Goal: Complete application form: Complete application form

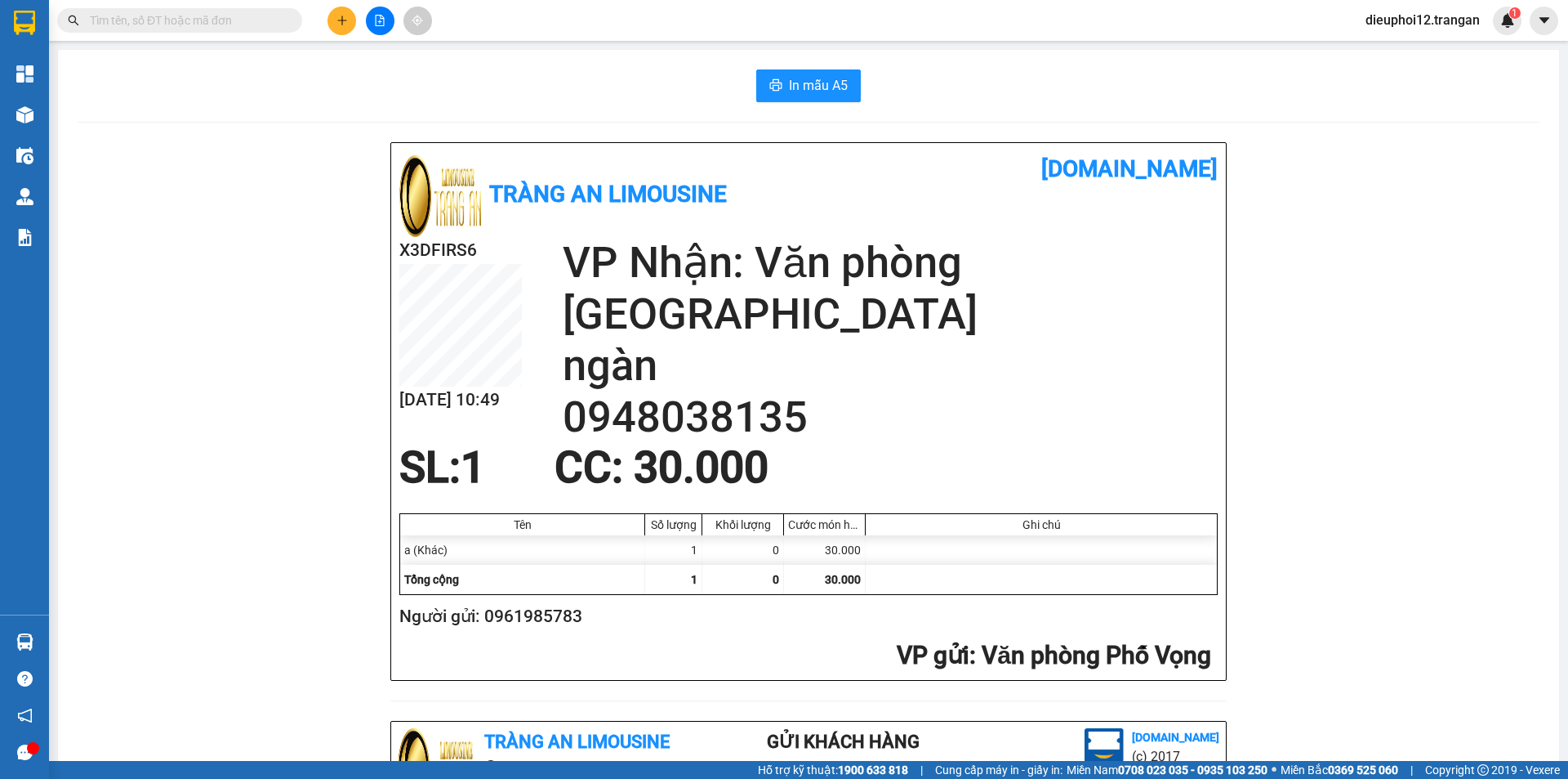
scroll to position [477, 0]
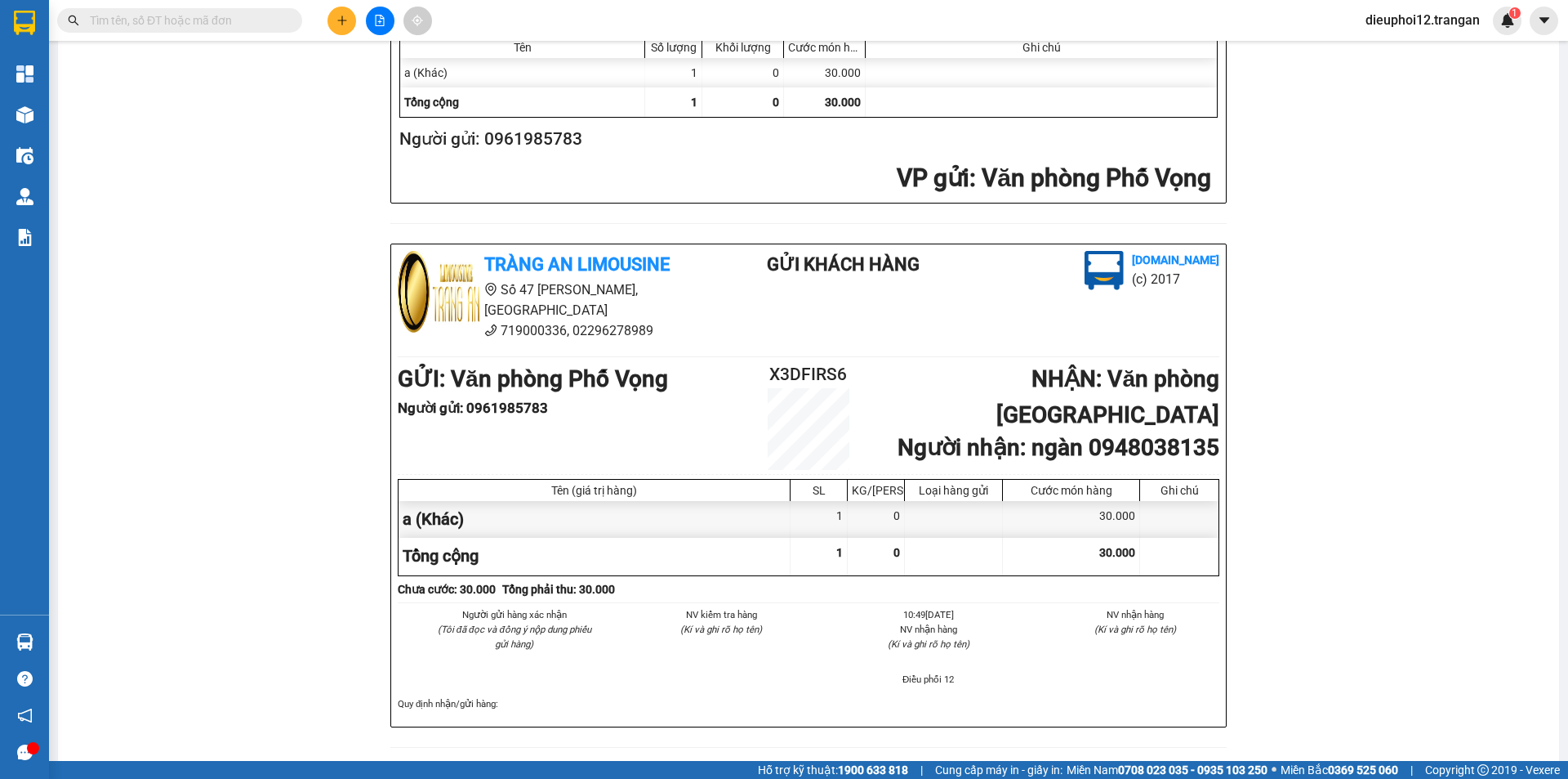
click at [340, 7] on span at bounding box center [341, 21] width 29 height 29
click at [344, 11] on button at bounding box center [341, 21] width 29 height 29
click at [343, 16] on icon "plus" at bounding box center [342, 21] width 12 height 12
click at [369, 57] on div "Tạo đơn hàng" at bounding box center [398, 62] width 123 height 31
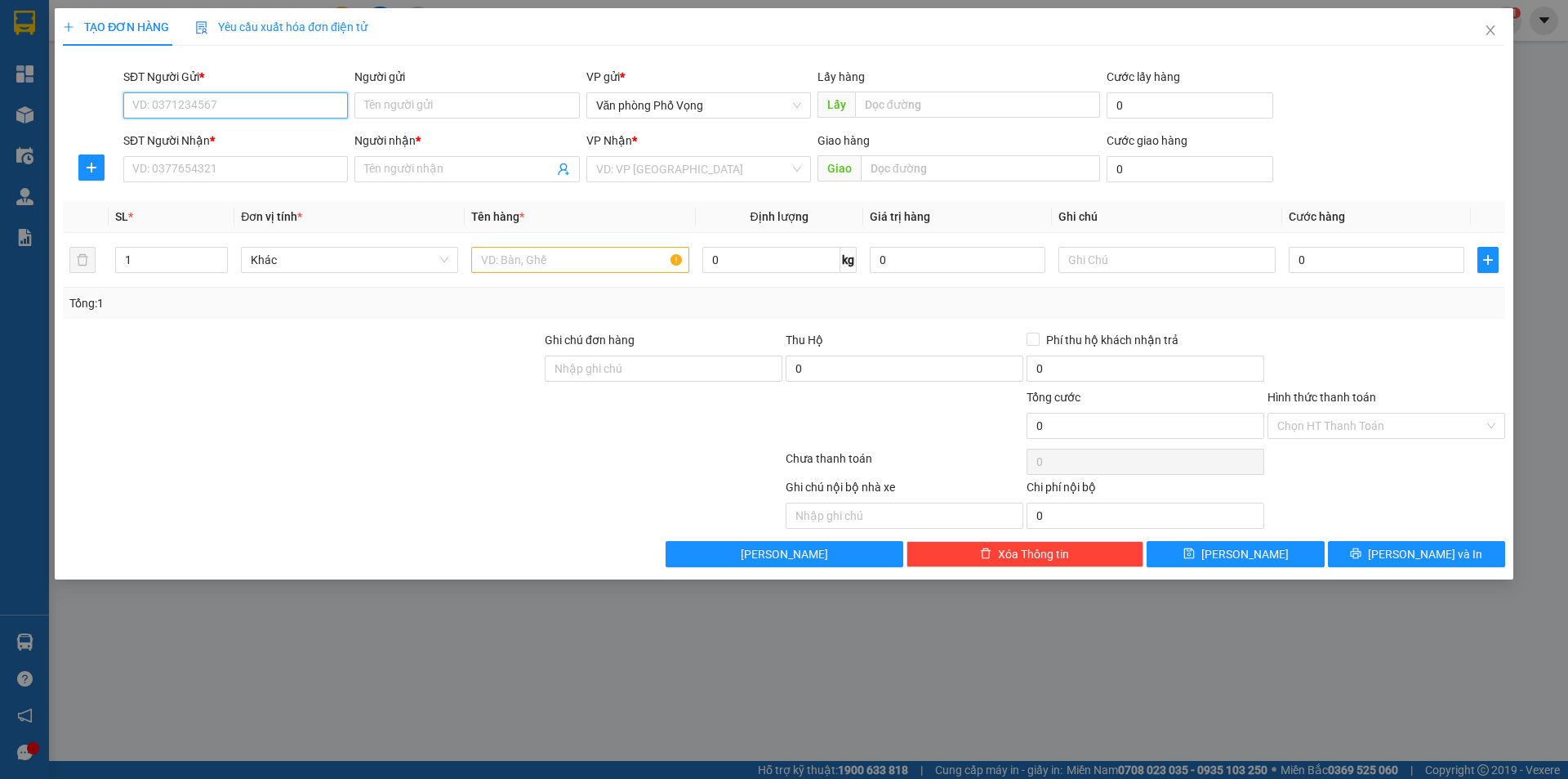
click at [189, 103] on input "SĐT Người Gửi *" at bounding box center [235, 105] width 224 height 27
click at [206, 136] on div "0949206000" at bounding box center [235, 138] width 205 height 18
type input "0949206000"
type input "0975207777"
type input "[GEOGRAPHIC_DATA]"
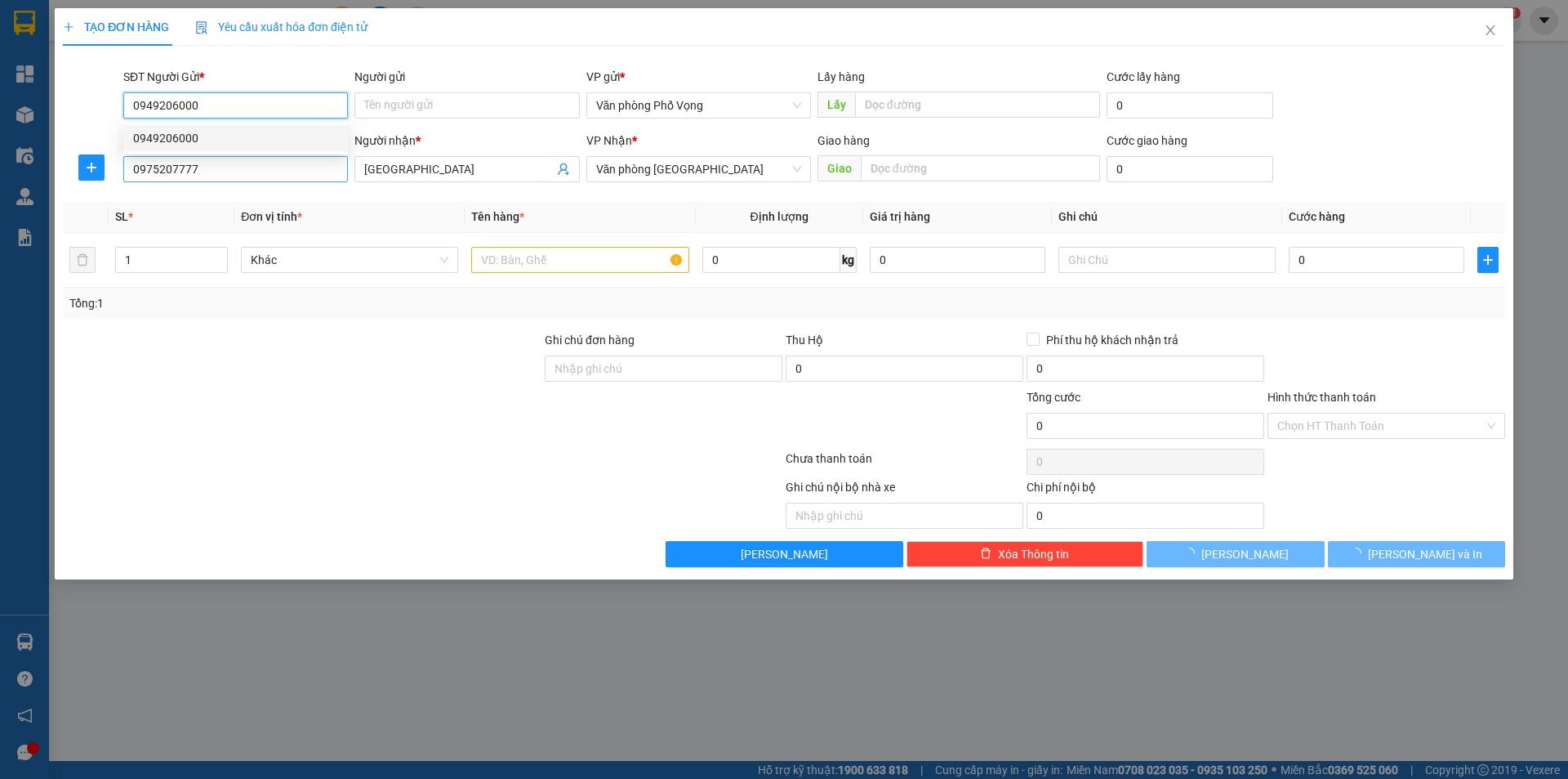
type input "40.000"
type input "0949206000"
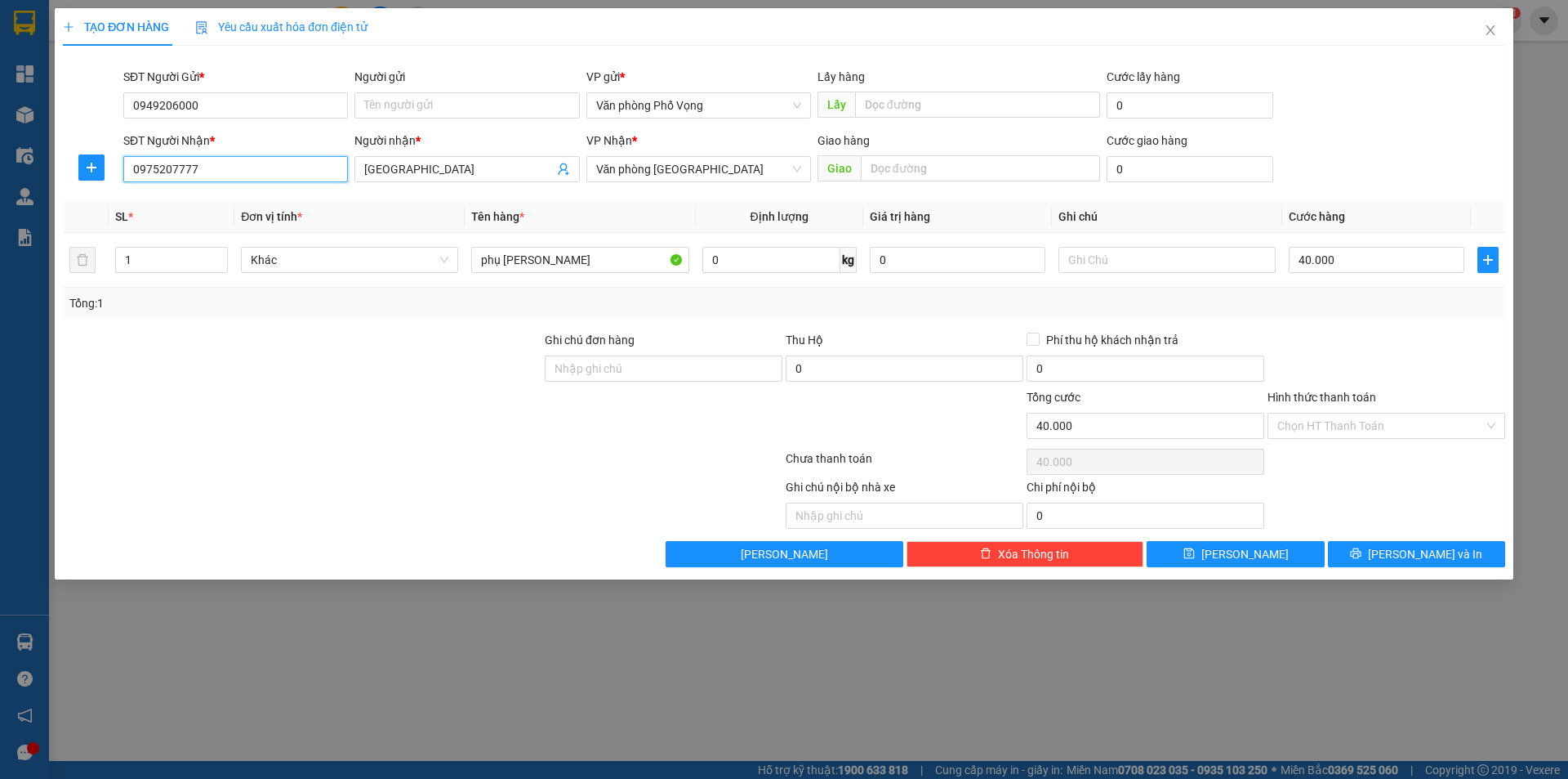
click at [208, 161] on input "0975207777" at bounding box center [235, 169] width 224 height 27
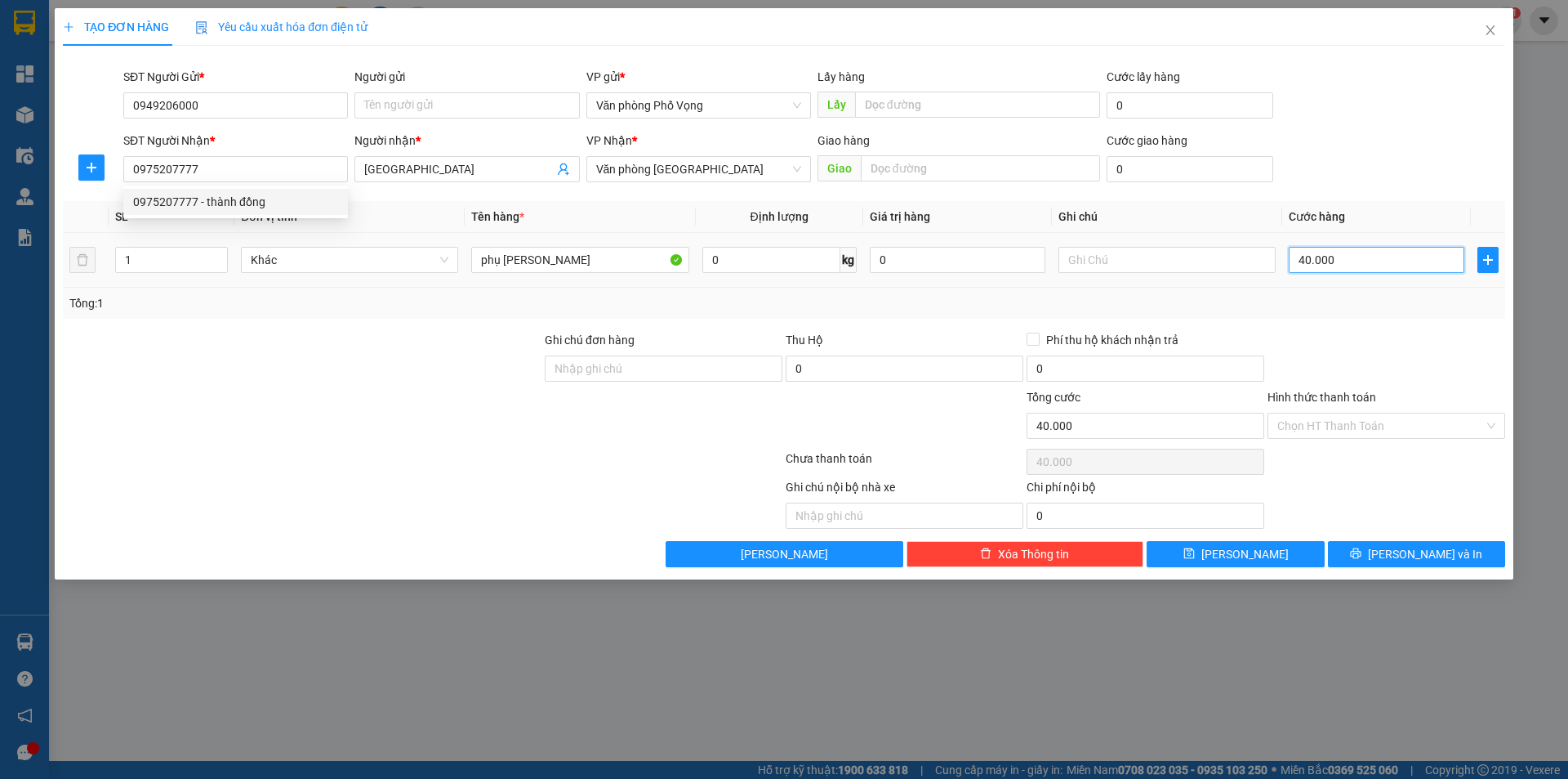
click at [1373, 258] on input "40.000" at bounding box center [1376, 260] width 176 height 27
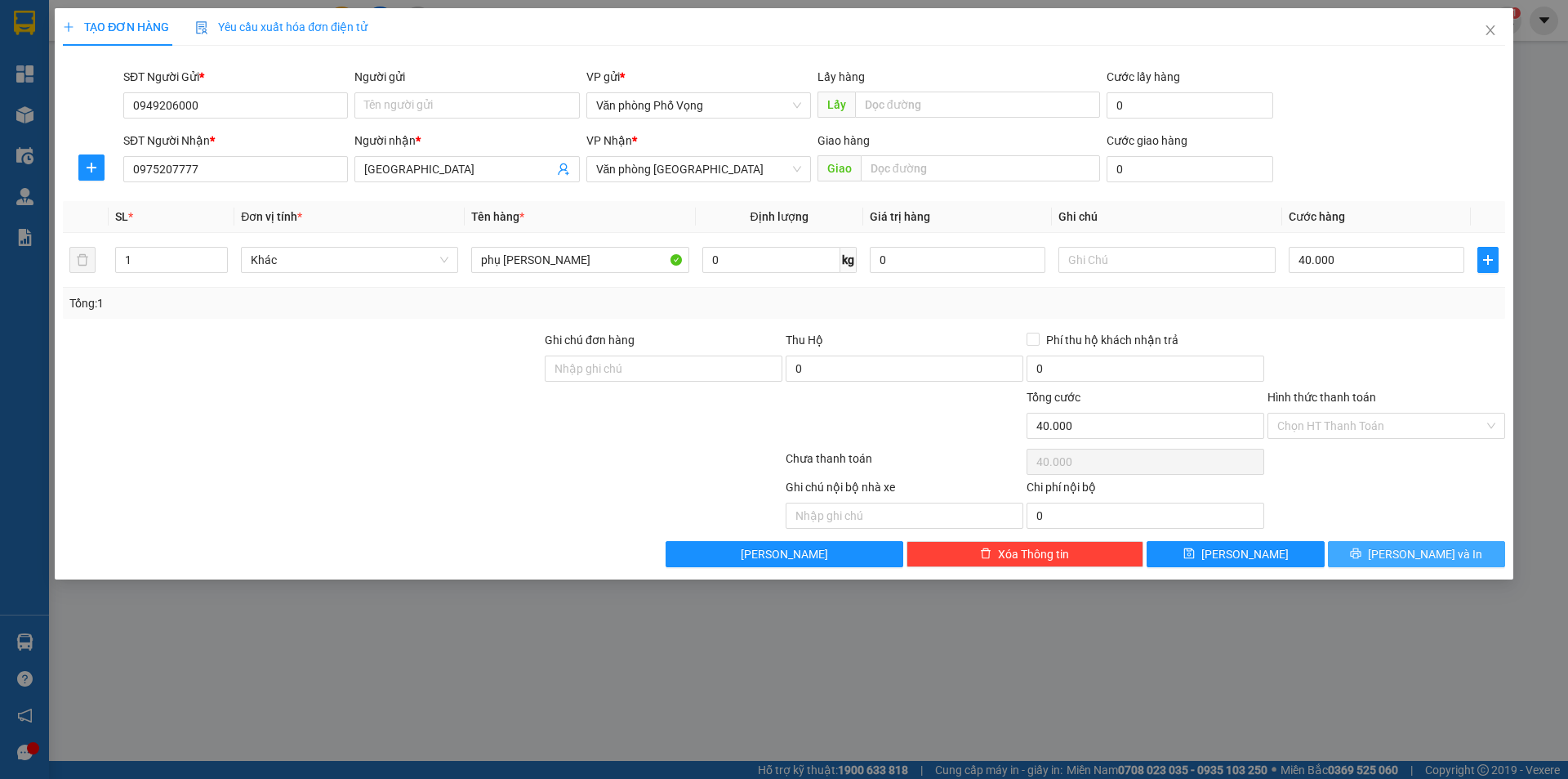
click at [1440, 557] on span "[PERSON_NAME] và In" at bounding box center [1424, 554] width 114 height 18
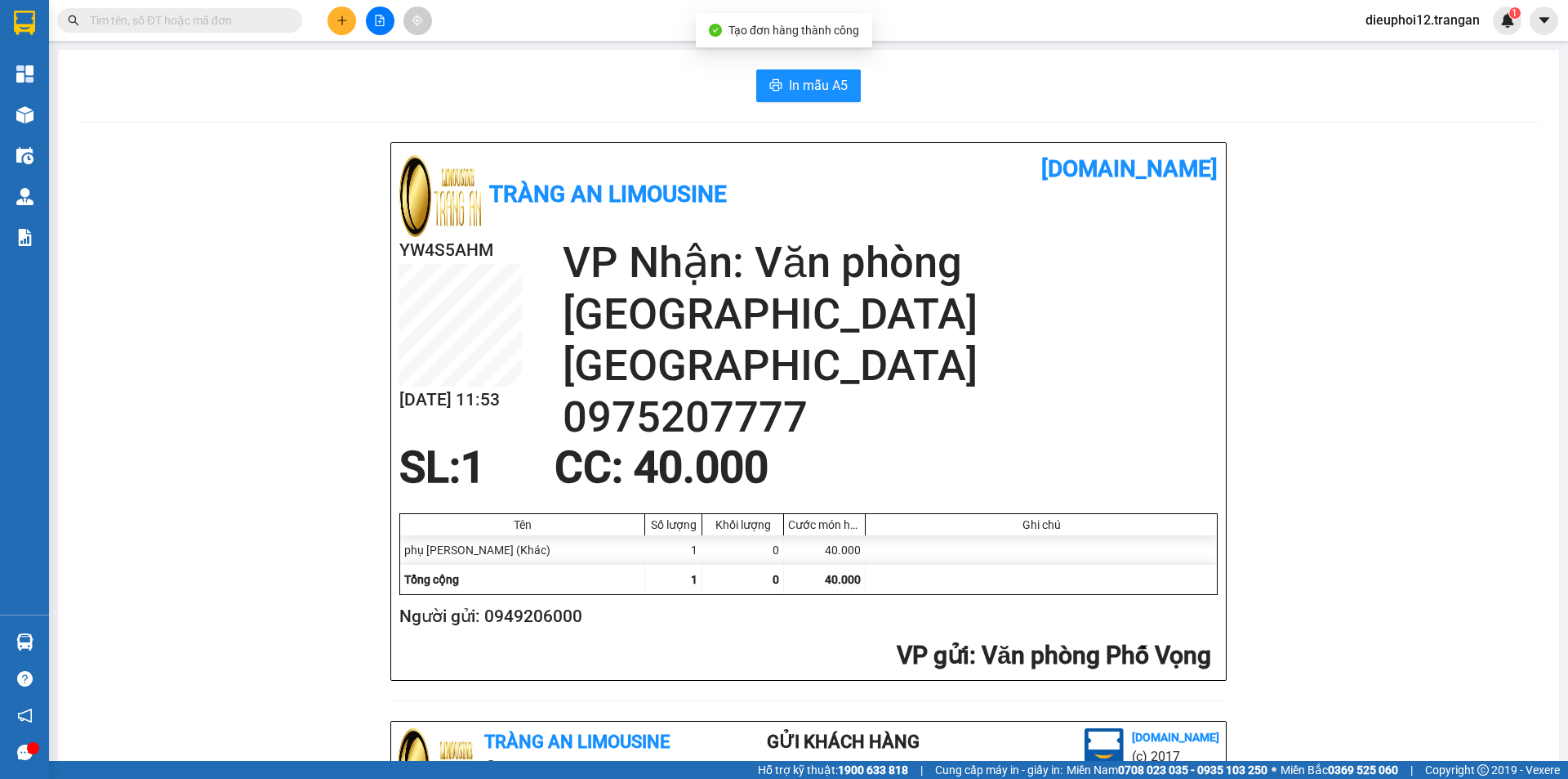
scroll to position [477, 0]
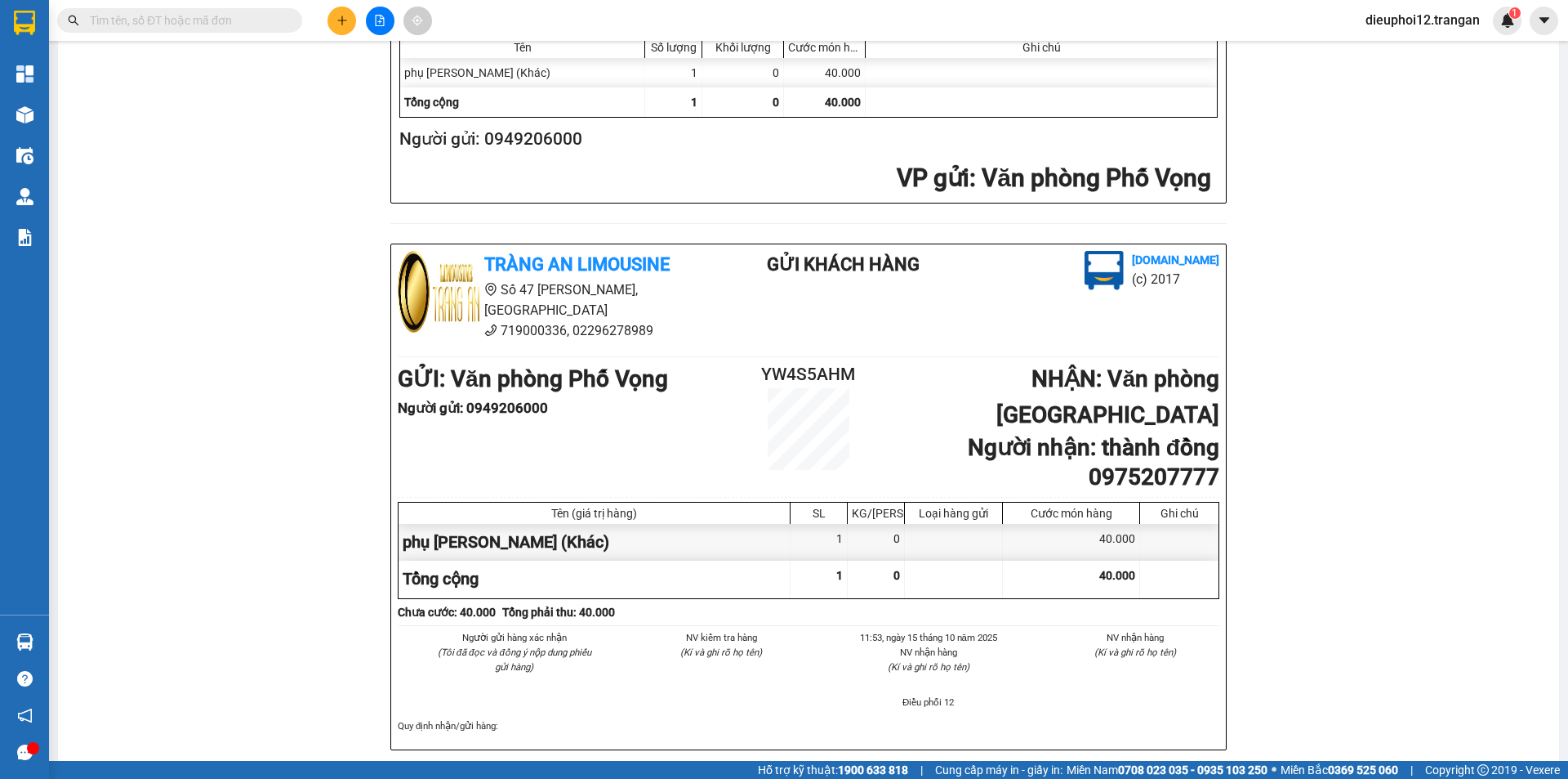
click at [324, 27] on div at bounding box center [379, 21] width 123 height 29
click at [348, 26] on button at bounding box center [341, 21] width 29 height 29
click at [417, 63] on div "Tạo đơn hàng" at bounding box center [406, 61] width 71 height 18
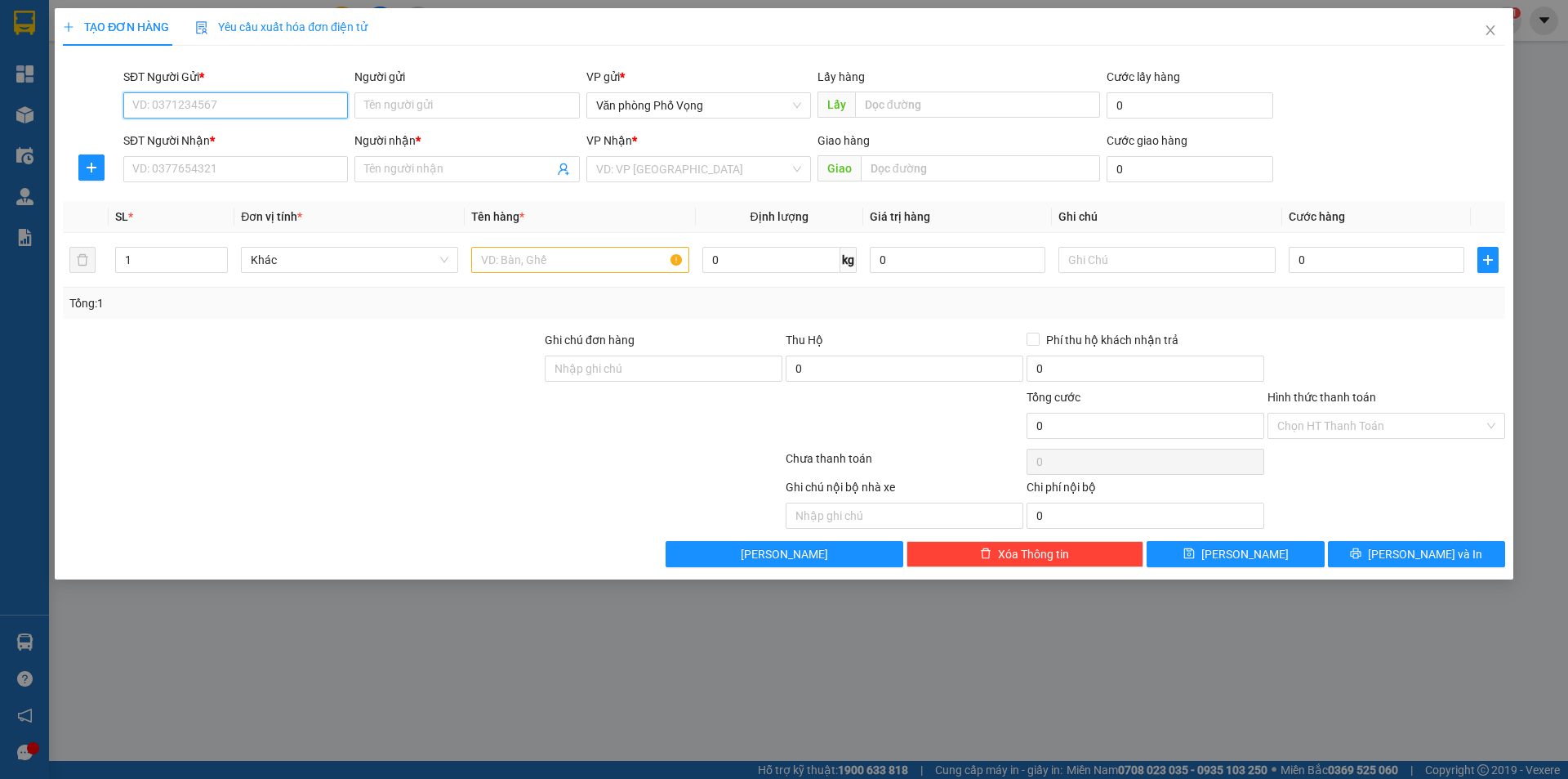
click at [210, 99] on input "SĐT Người Gửi *" at bounding box center [235, 105] width 224 height 27
drag, startPoint x: 210, startPoint y: 99, endPoint x: 209, endPoint y: 90, distance: 9.1
click at [210, 99] on input "SĐT Người Gửi *" at bounding box center [235, 105] width 224 height 27
type input "0942470661"
click at [194, 131] on div "0942470661" at bounding box center [235, 138] width 205 height 18
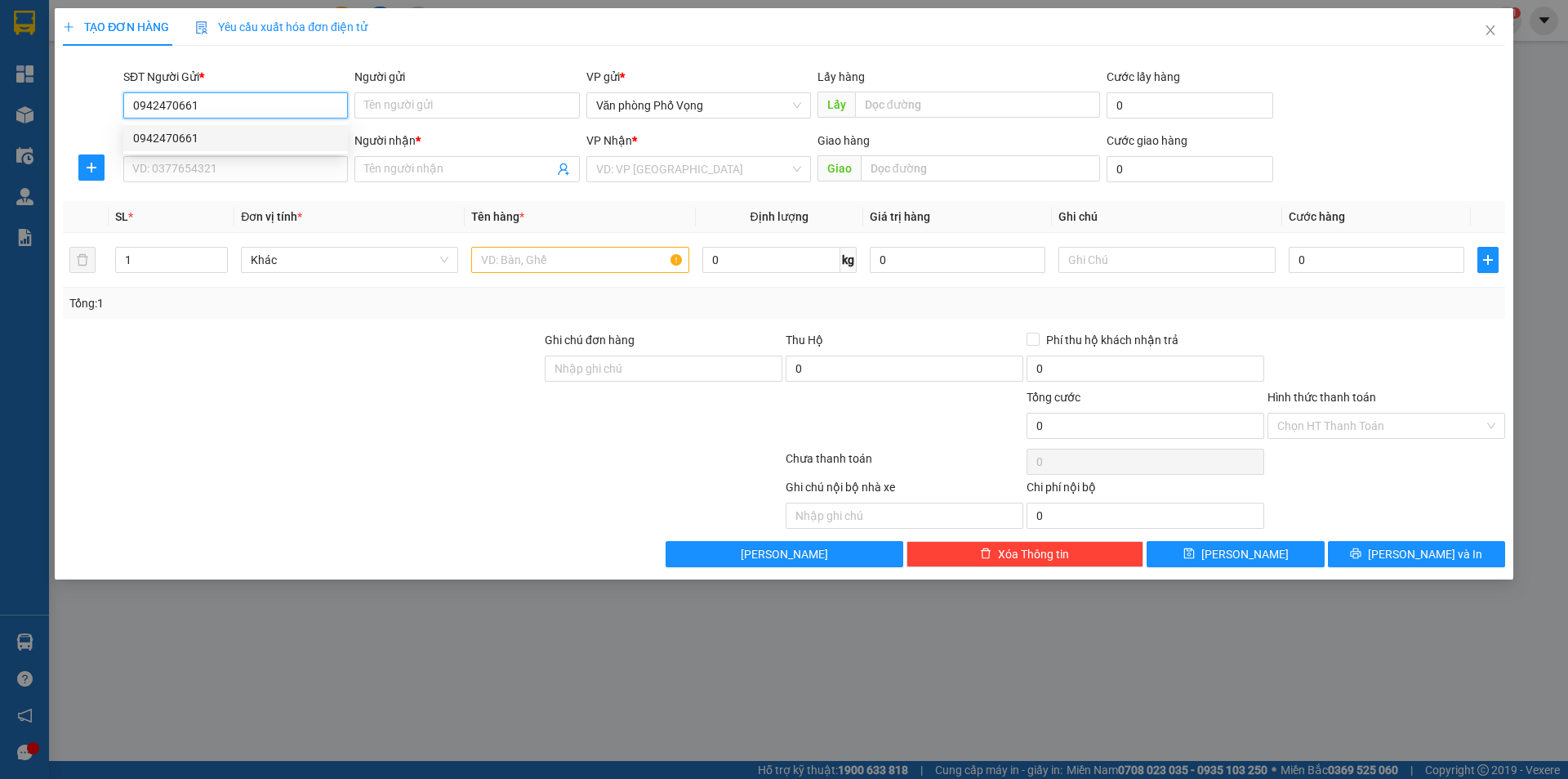
type input "0914435100"
type input "khang"
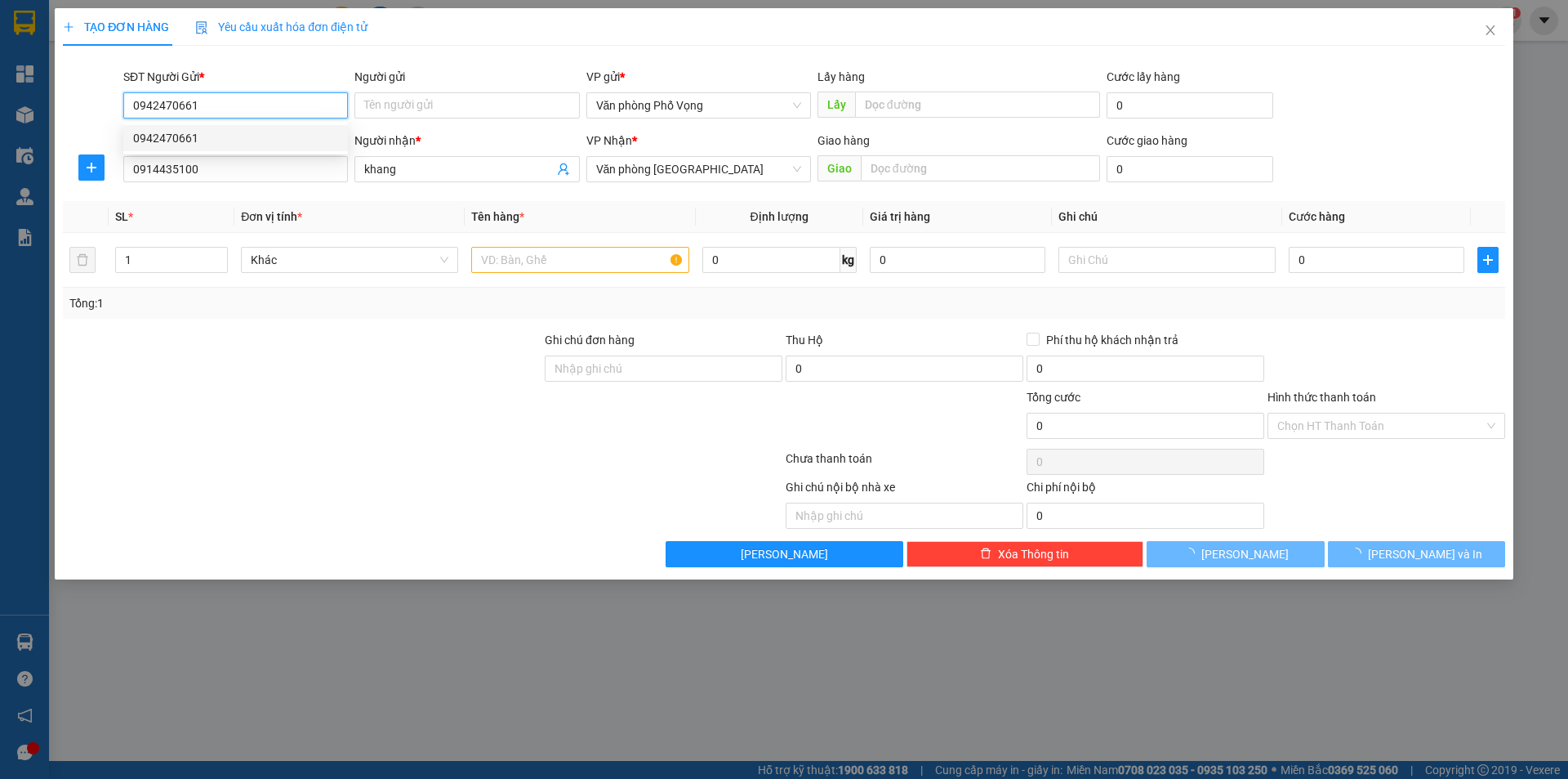
type input "30.000"
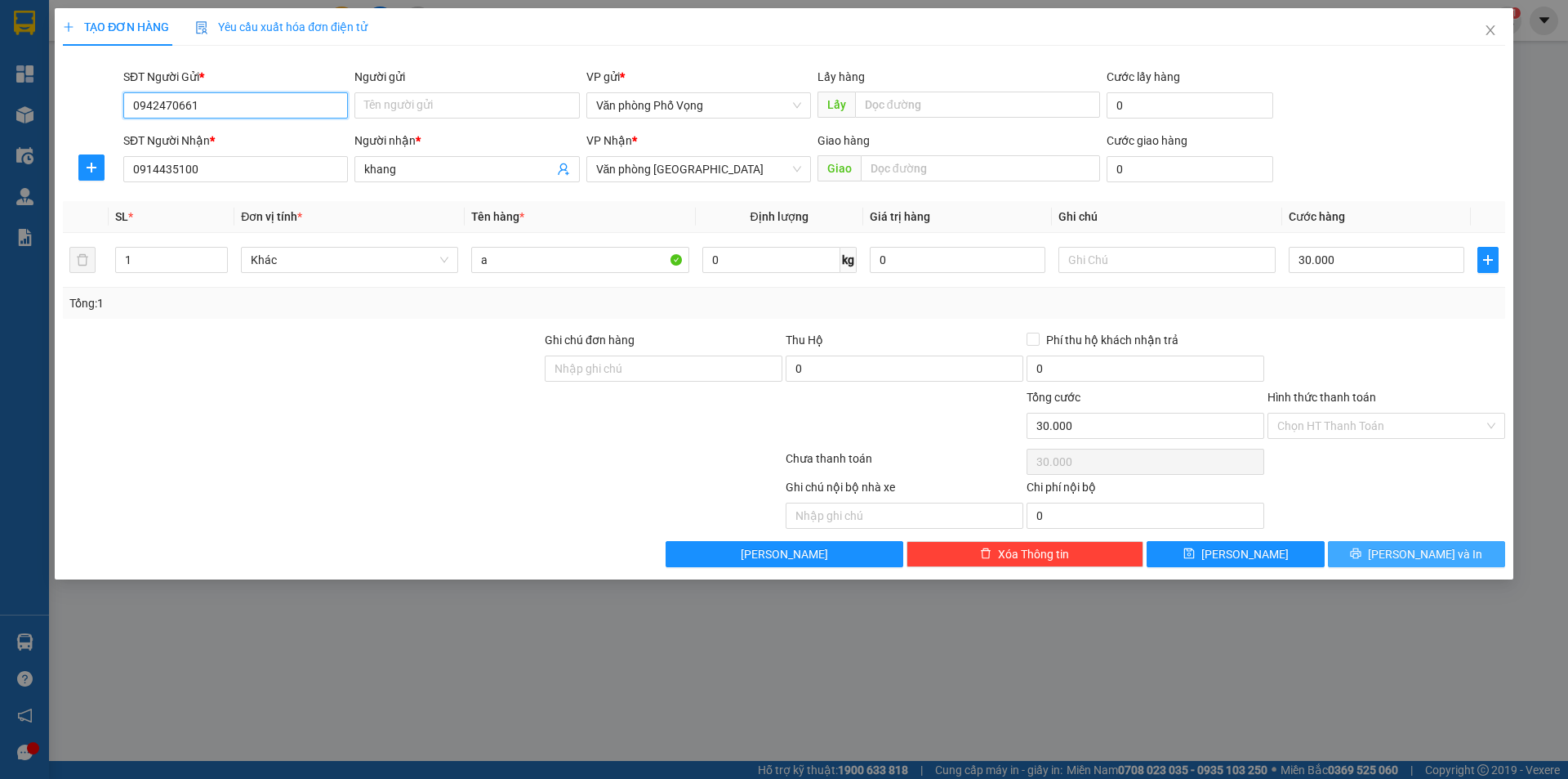
type input "0942470661"
click at [1434, 560] on span "[PERSON_NAME] và In" at bounding box center [1424, 554] width 114 height 18
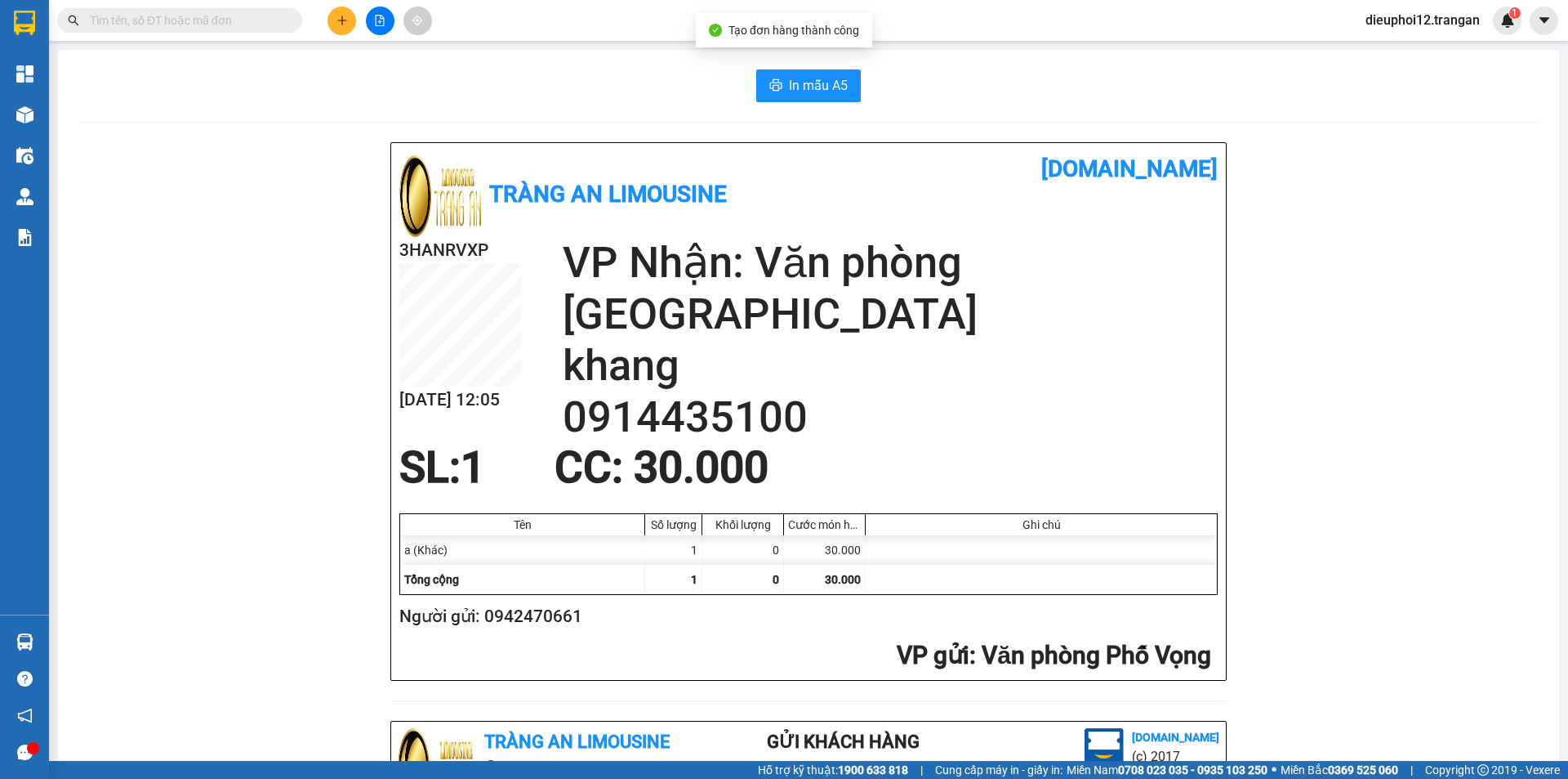
scroll to position [477, 0]
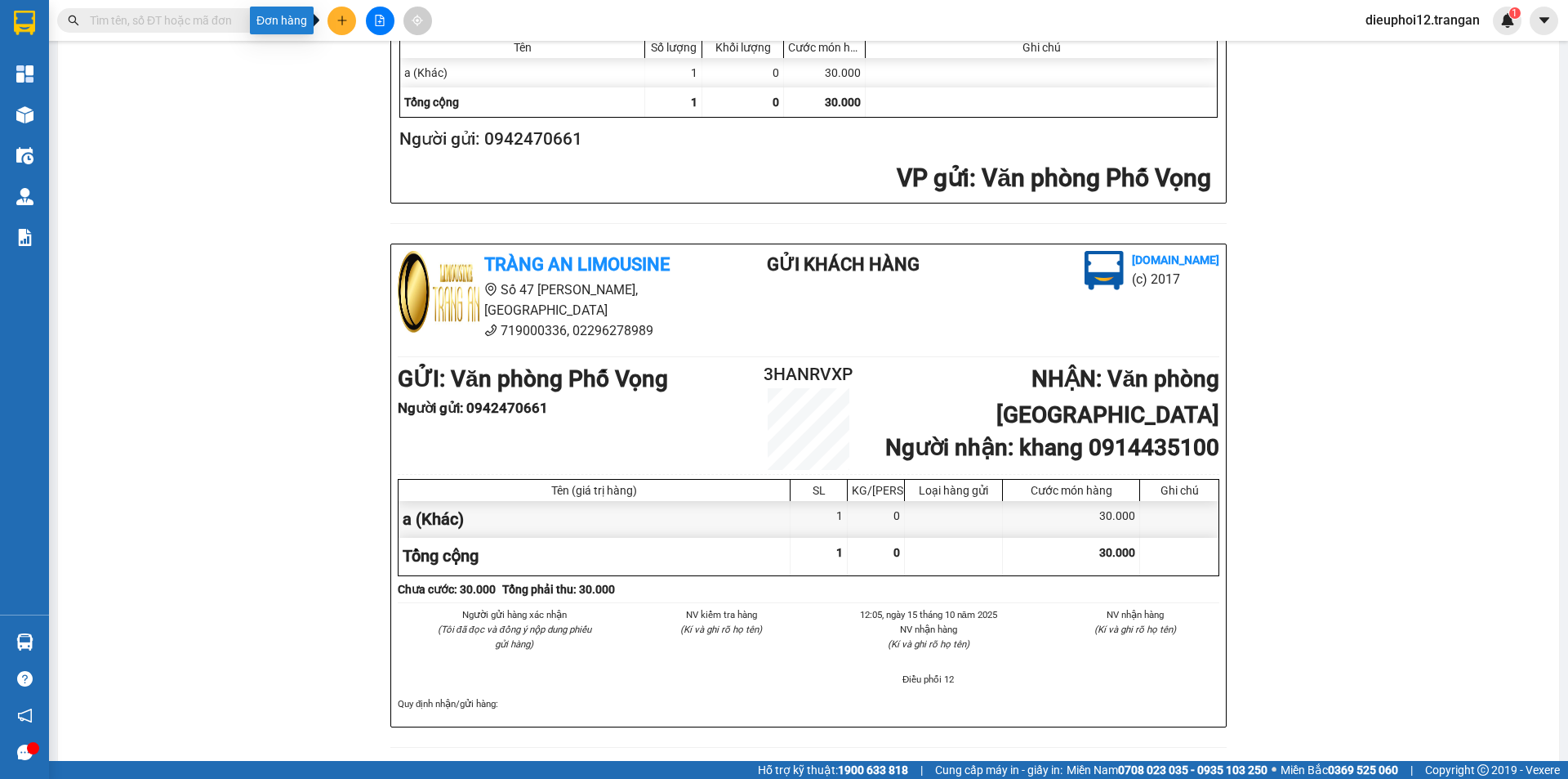
click at [348, 25] on button at bounding box center [341, 21] width 29 height 29
click at [379, 55] on div "Tạo đơn hàng" at bounding box center [406, 61] width 71 height 18
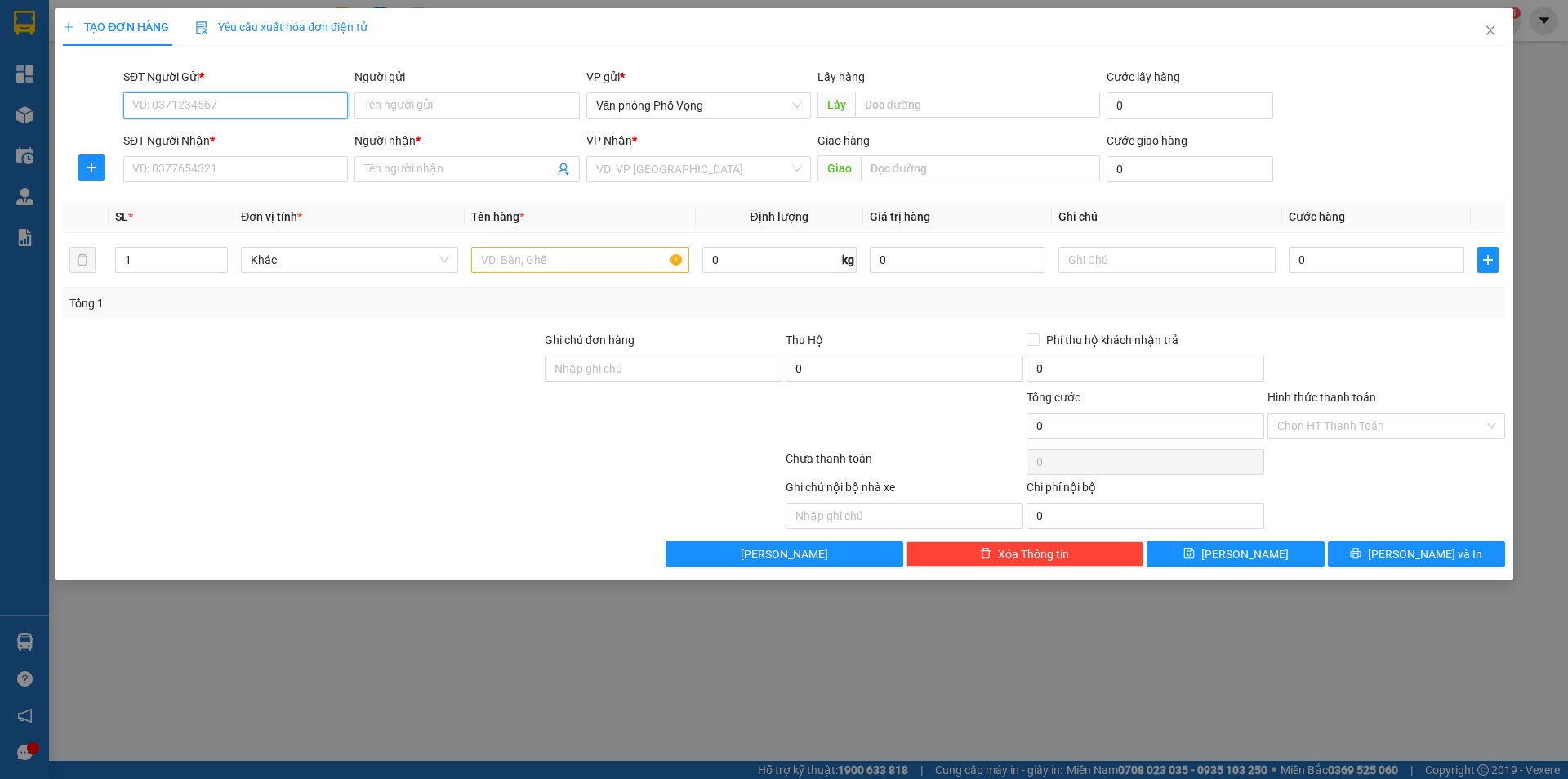
click at [222, 98] on input "SĐT Người Gửi *" at bounding box center [235, 105] width 224 height 27
type input "0983202026"
click at [183, 168] on input "SĐT Người Nhận *" at bounding box center [235, 169] width 224 height 27
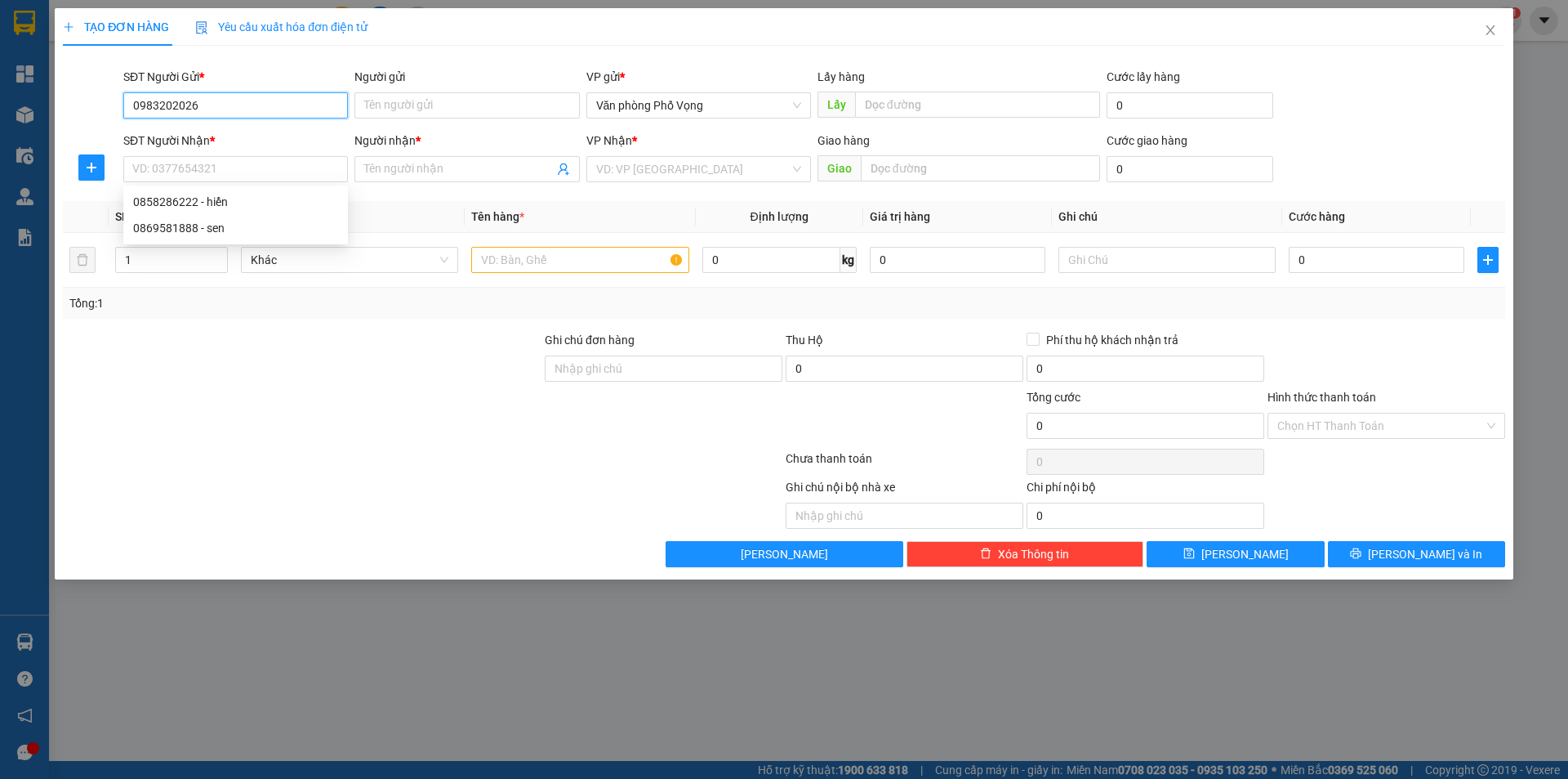
click at [211, 106] on input "0983202026" at bounding box center [235, 105] width 224 height 27
click at [196, 139] on div "0983202026" at bounding box center [235, 138] width 205 height 18
type input "0858286222"
type input "hiển"
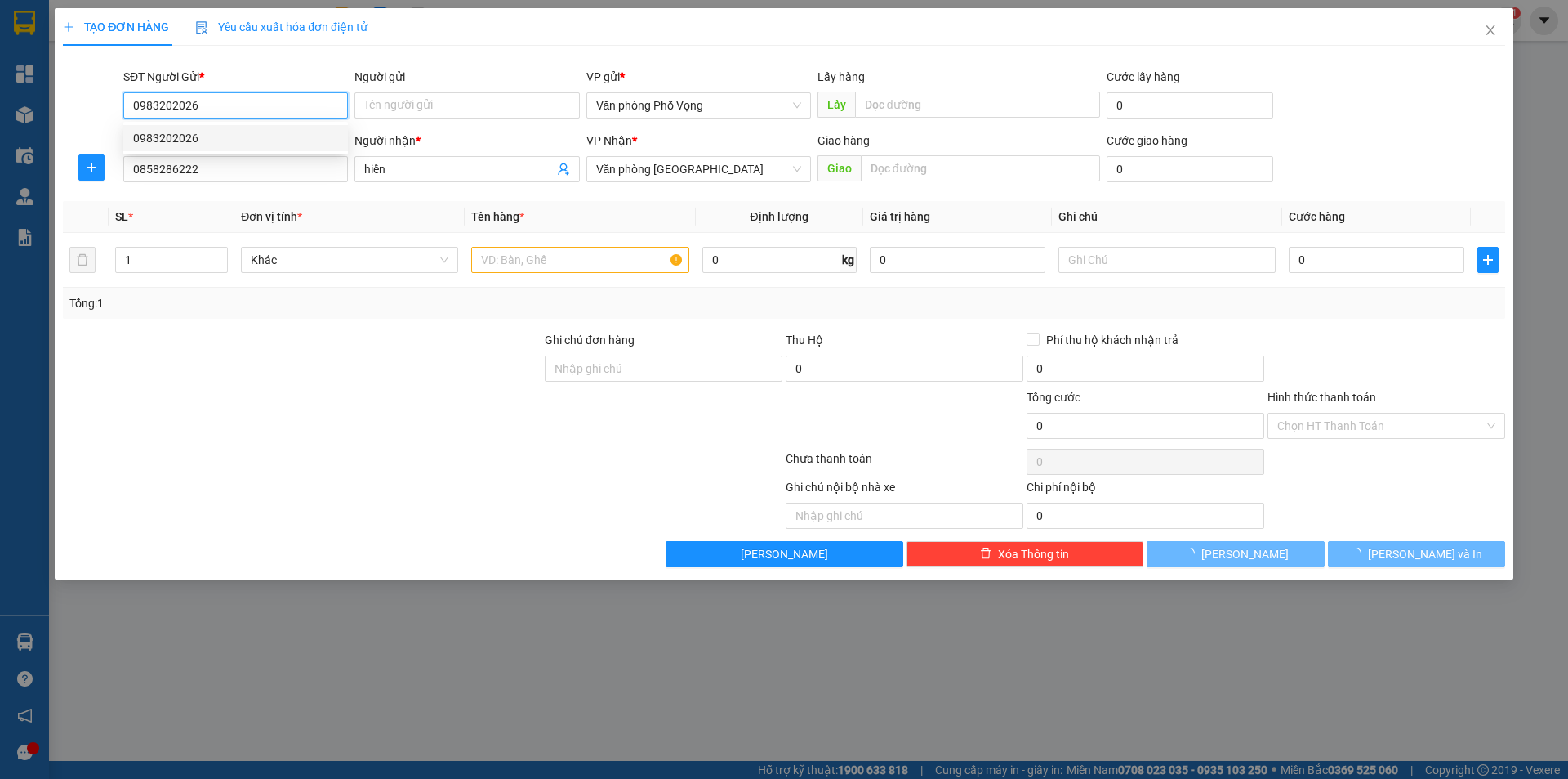
type input "30.000"
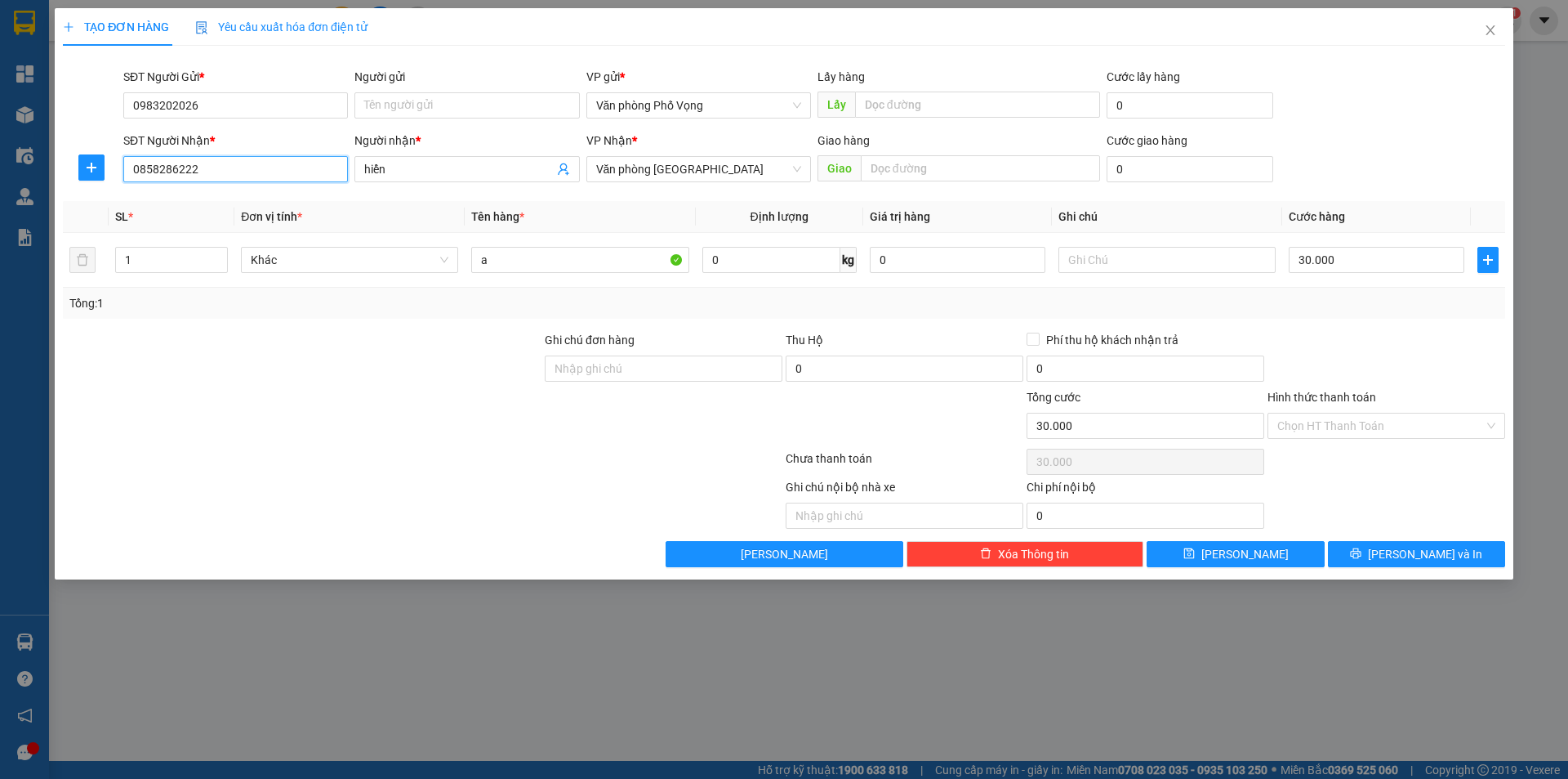
click at [214, 169] on input "0858286222" at bounding box center [235, 169] width 224 height 27
click at [186, 210] on div "0869581888 - sen" at bounding box center [235, 202] width 224 height 27
type input "0869581888"
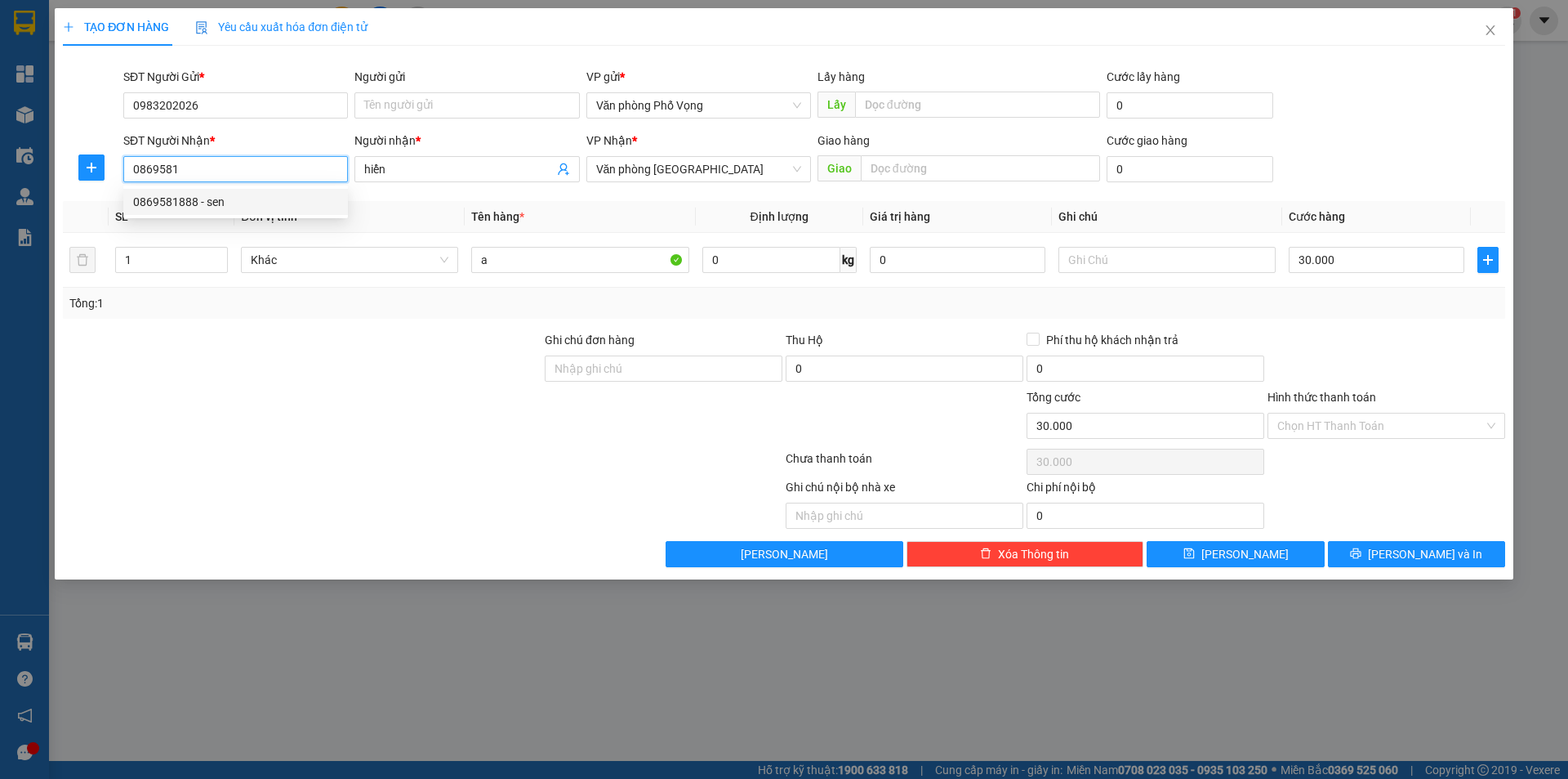
type input "sen"
type input "40.000"
type input "0869581888"
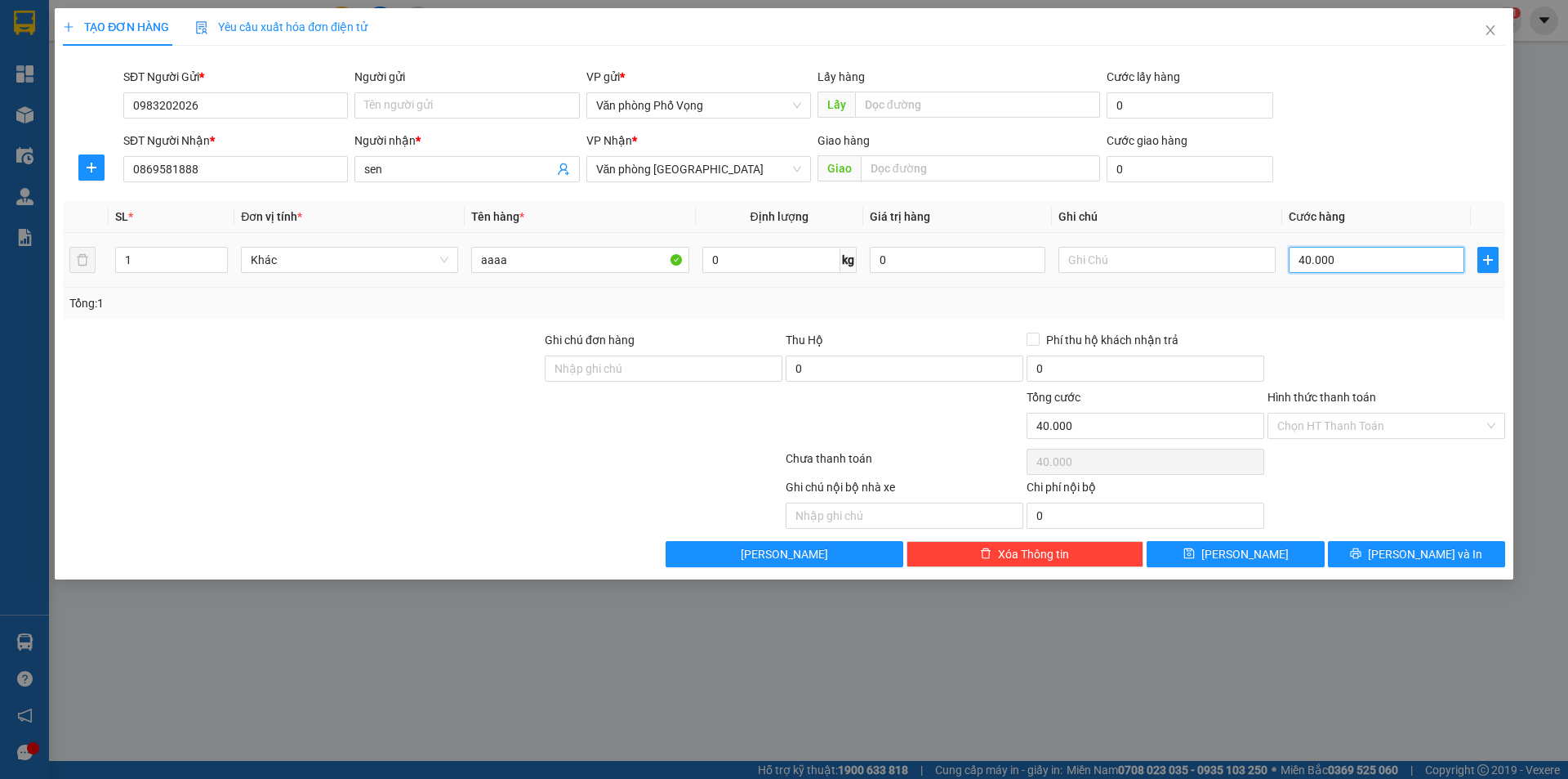
click at [1329, 264] on input "40.000" at bounding box center [1376, 260] width 176 height 27
type input "3"
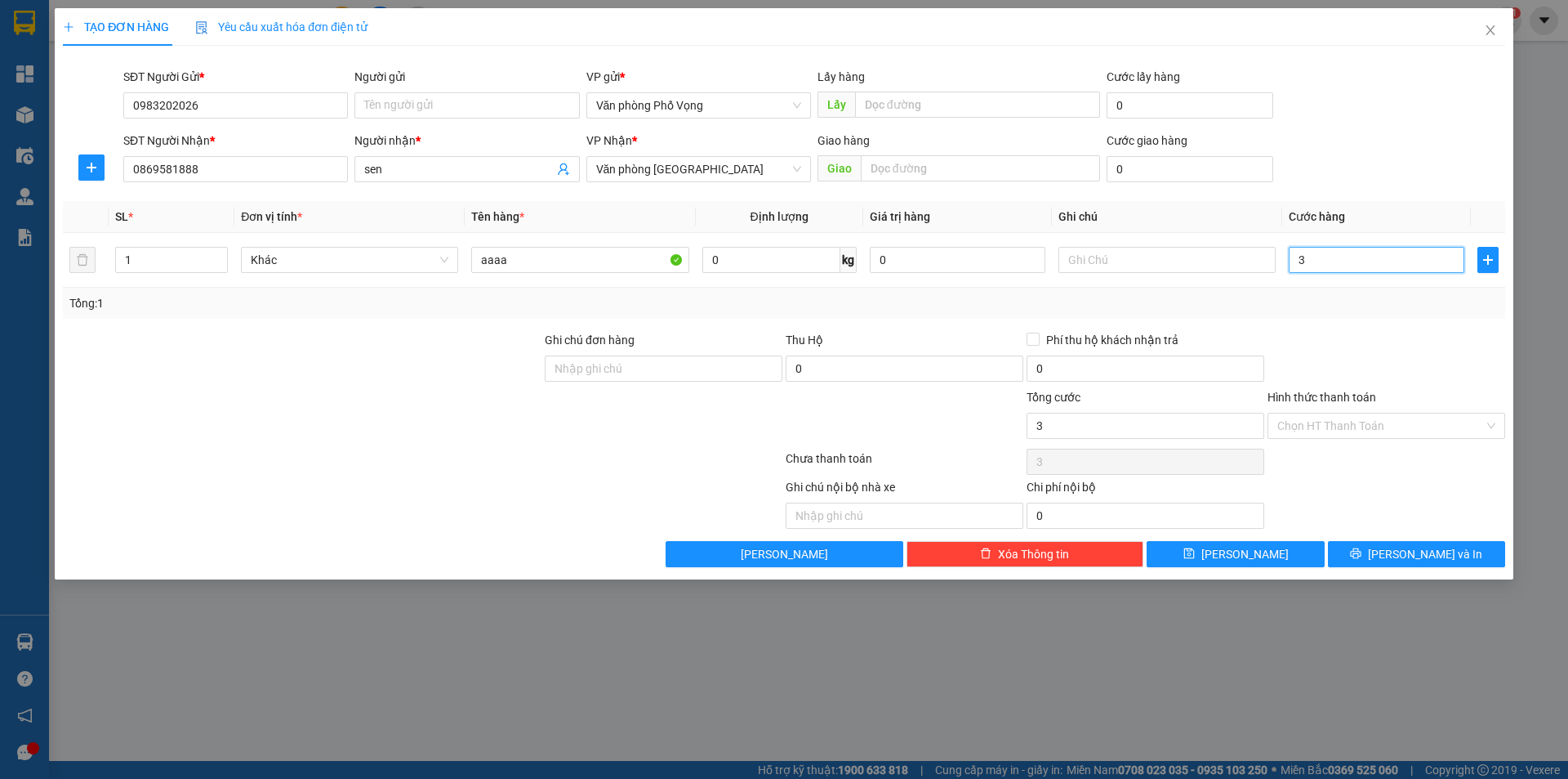
type input "30"
type input "300"
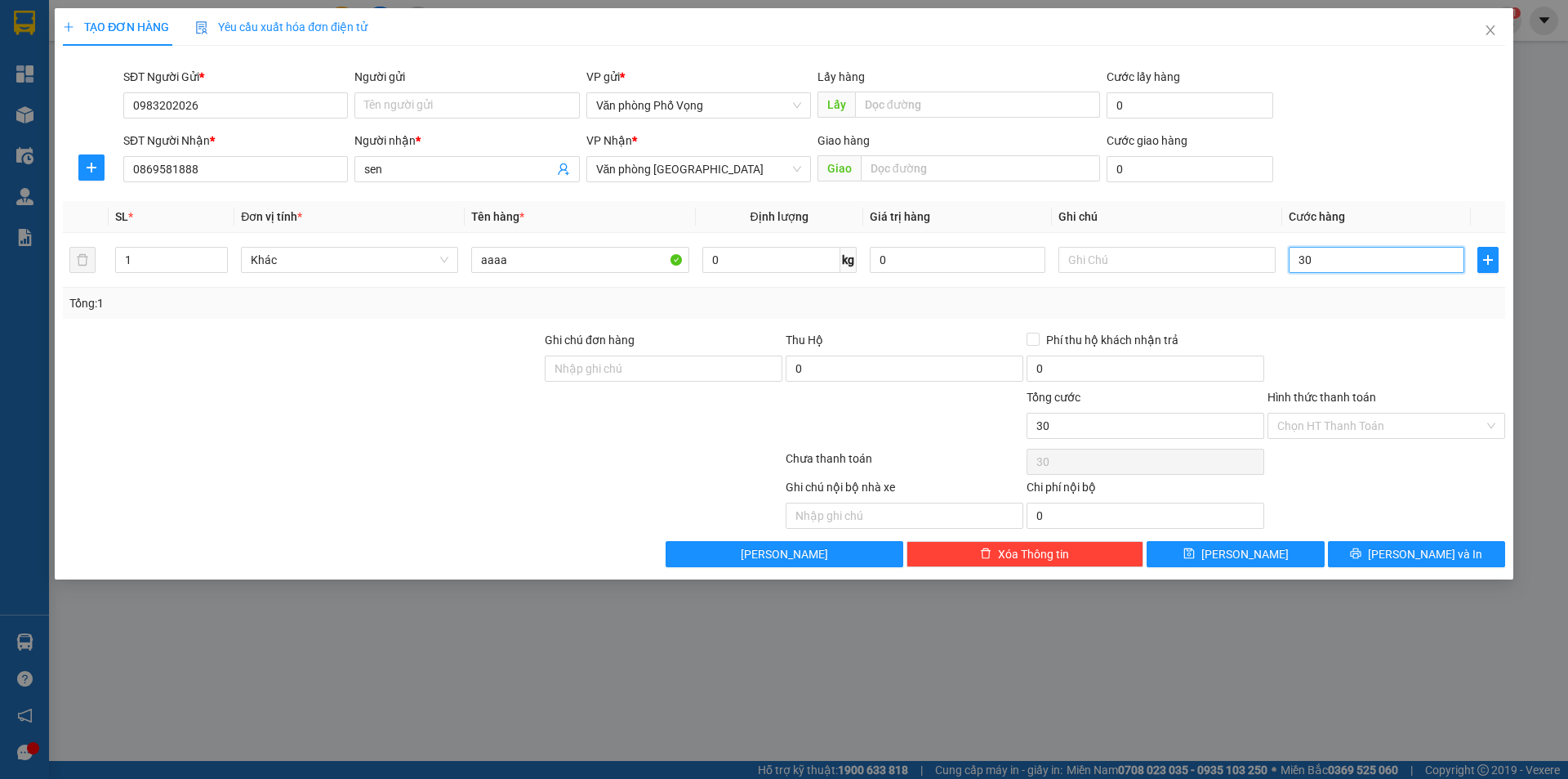
type input "300"
type input "3.000"
type input "30.000"
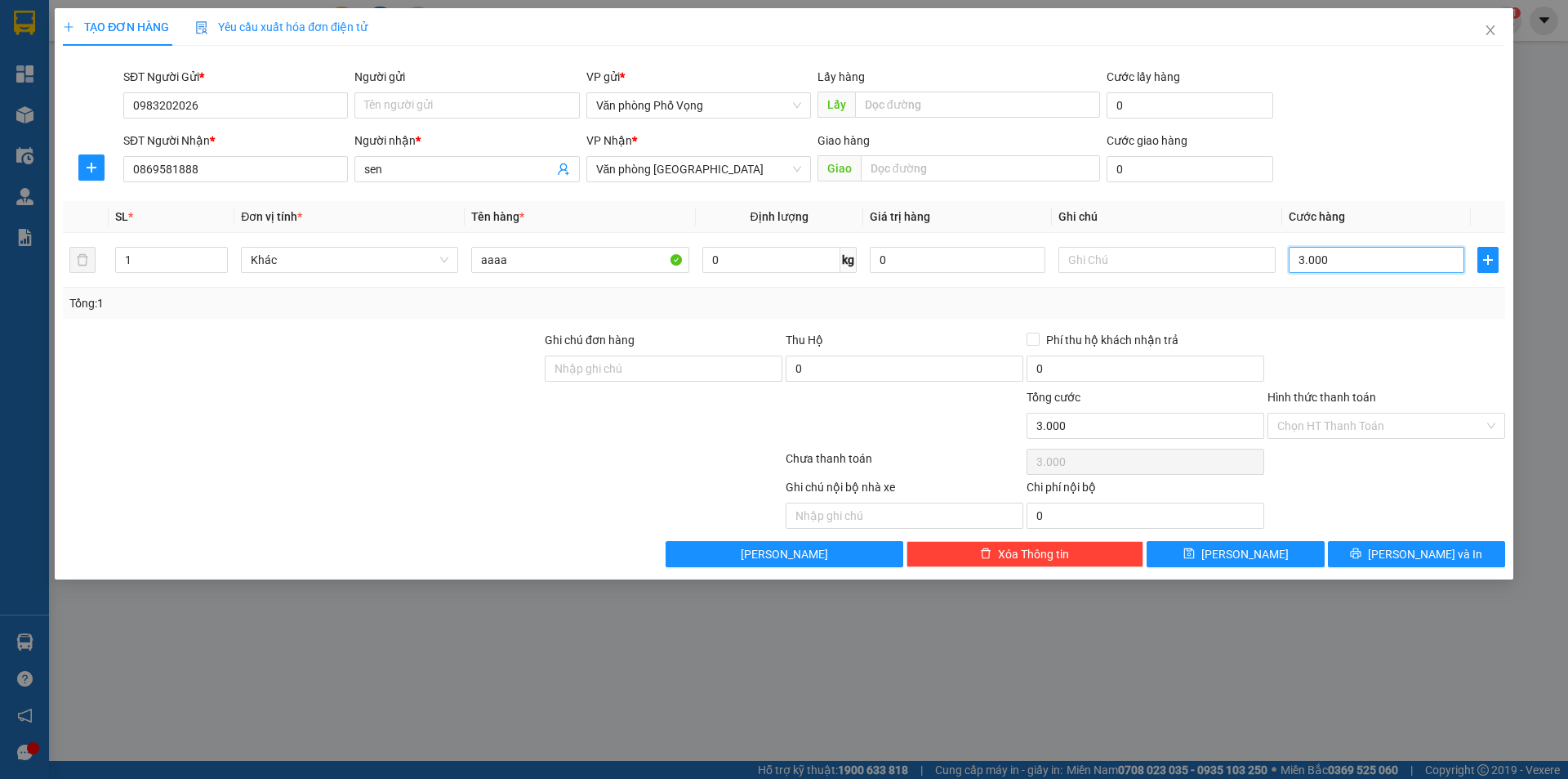
type input "30.000"
click at [1385, 425] on input "Hình thức thanh toán" at bounding box center [1380, 425] width 206 height 25
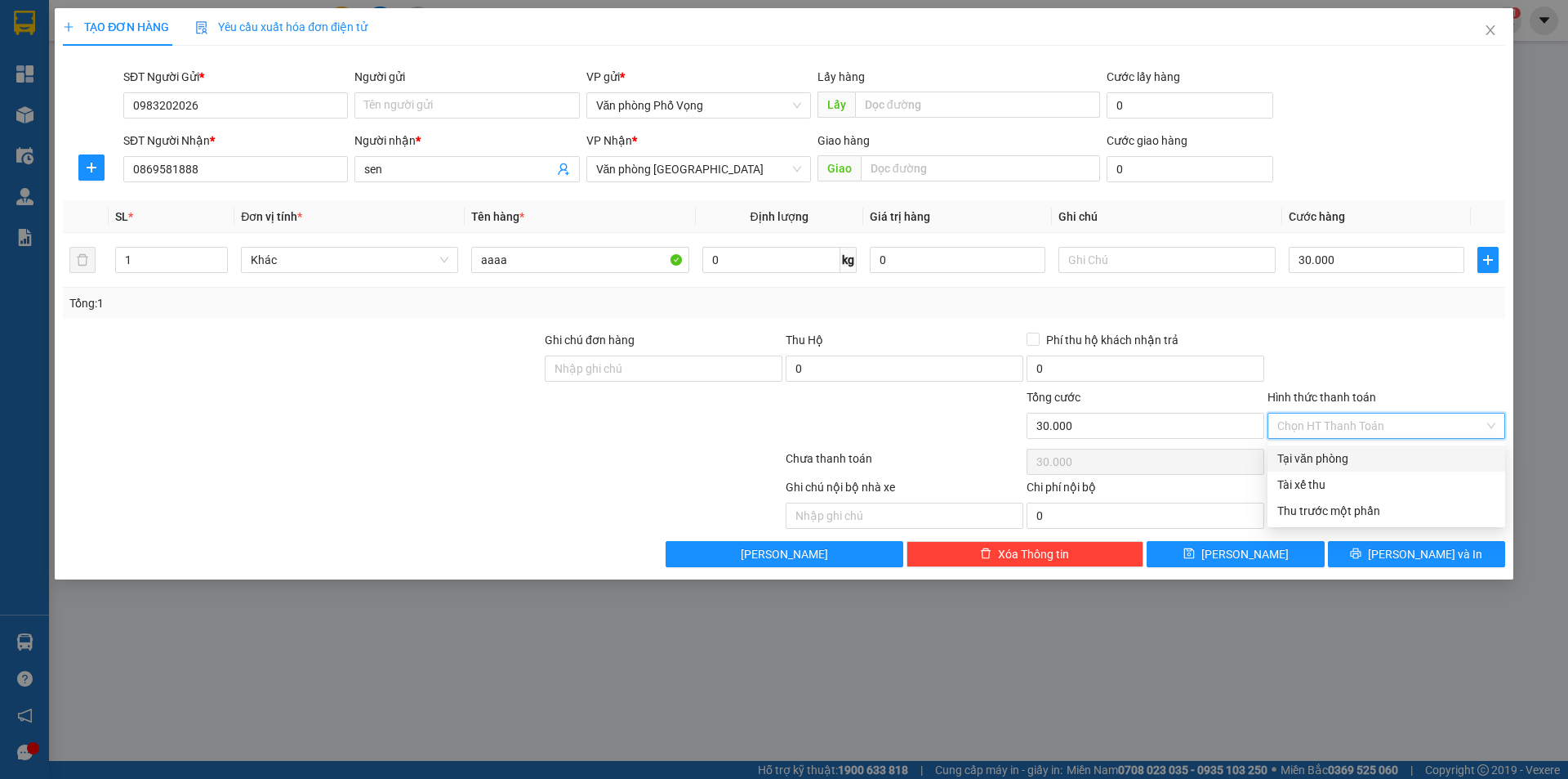
click at [1349, 450] on div "Tại văn phòng" at bounding box center [1386, 458] width 218 height 18
type input "0"
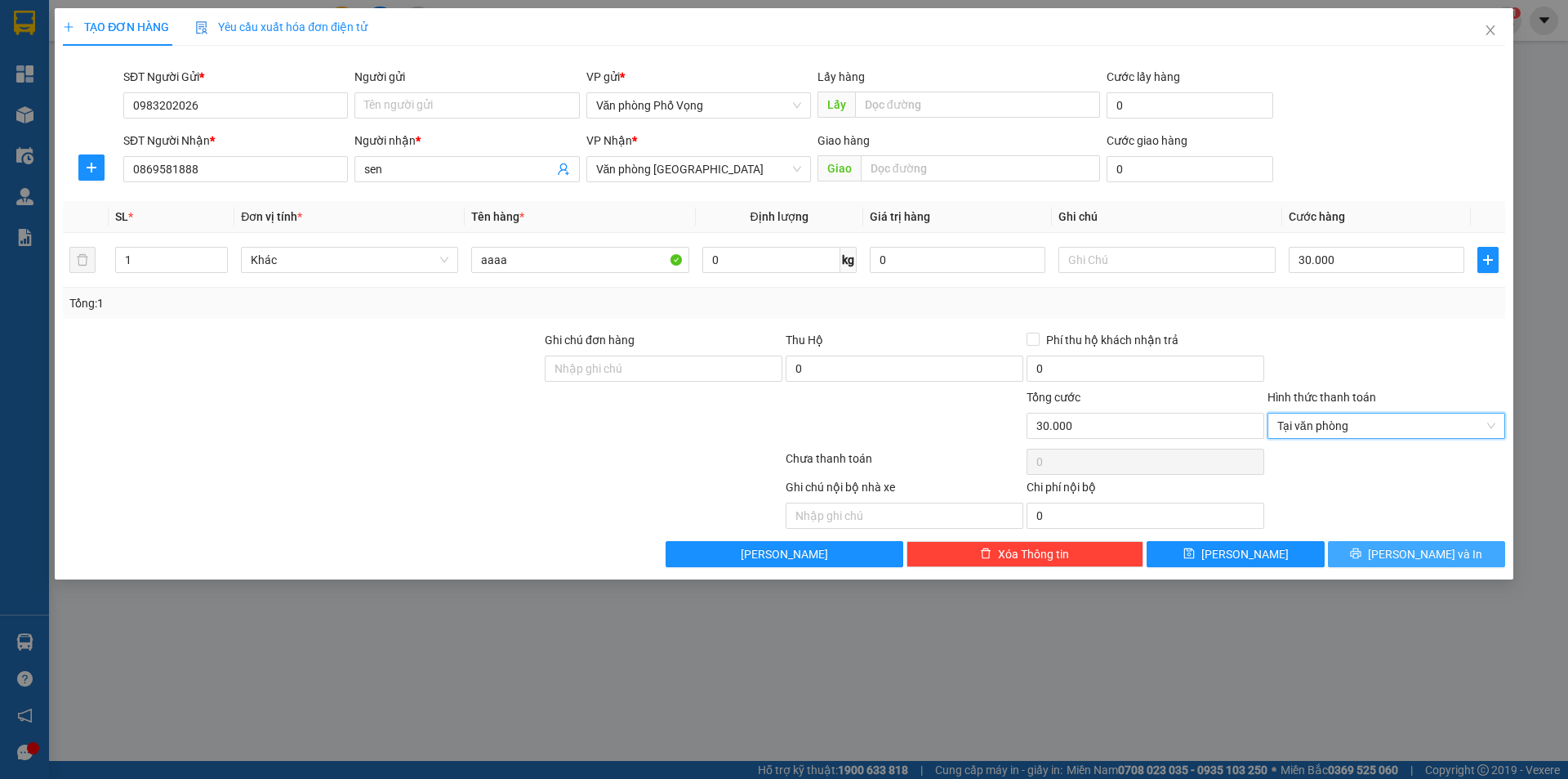
click at [1414, 556] on span "[PERSON_NAME] và In" at bounding box center [1424, 554] width 114 height 18
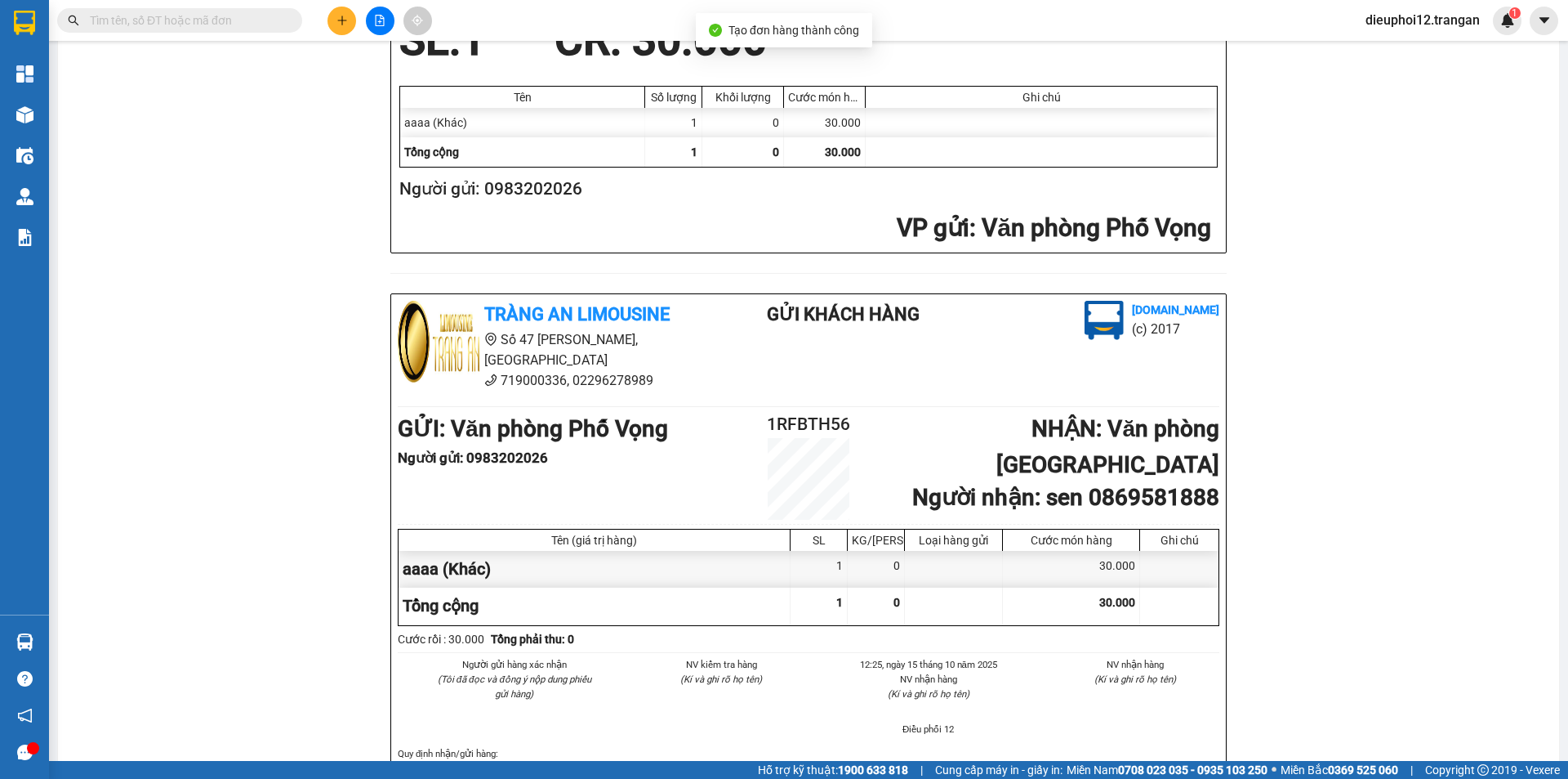
scroll to position [477, 0]
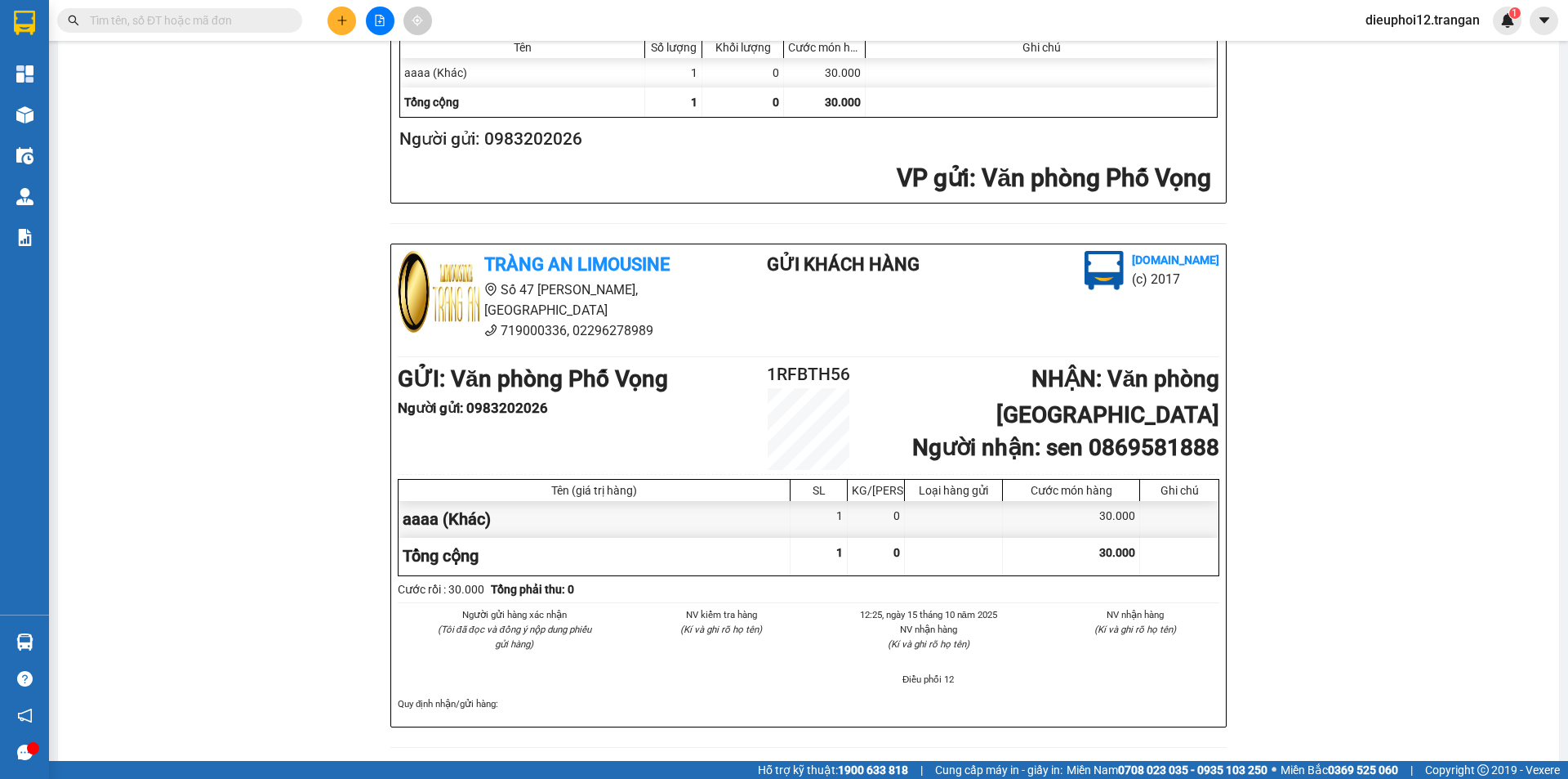
click at [335, 17] on button at bounding box center [341, 21] width 29 height 29
click at [369, 75] on div "Tạo đơn hàng" at bounding box center [398, 62] width 123 height 31
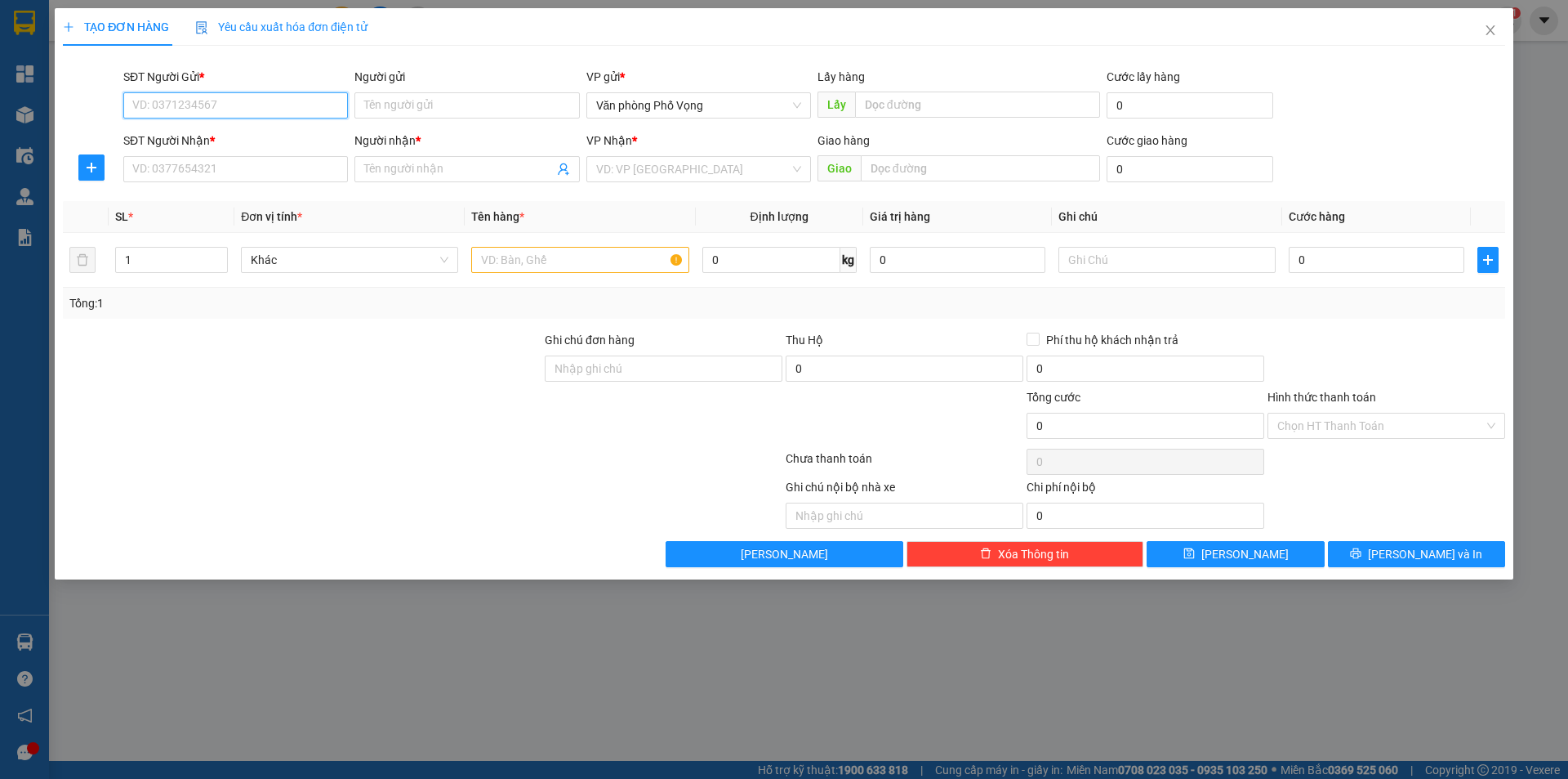
click at [289, 94] on input "SĐT Người Gửi *" at bounding box center [235, 105] width 224 height 27
click at [246, 135] on div "0975051423" at bounding box center [235, 138] width 205 height 18
type input "0975051423"
type input "0988310095"
type input "thế anh"
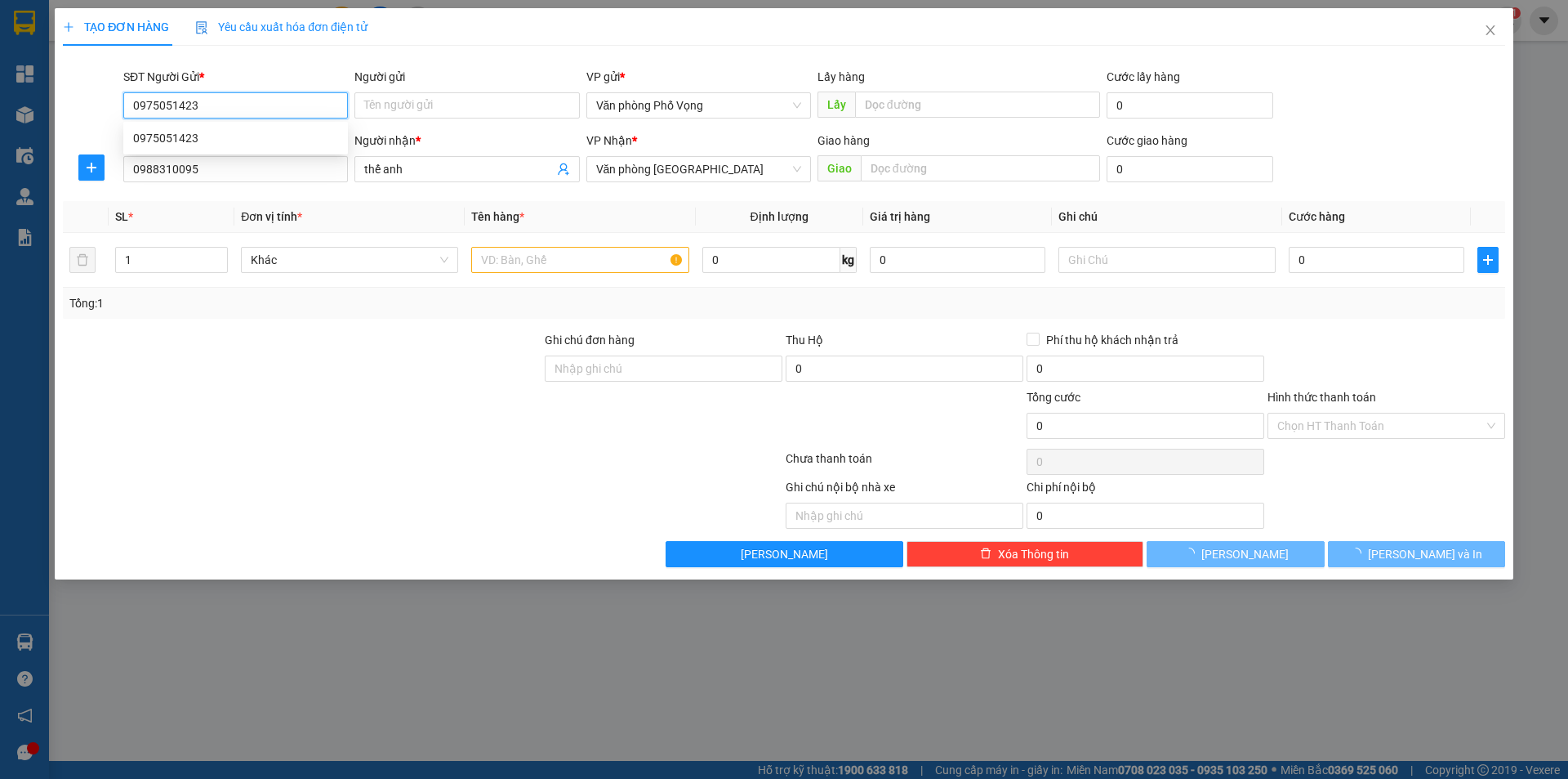
type input "30.000"
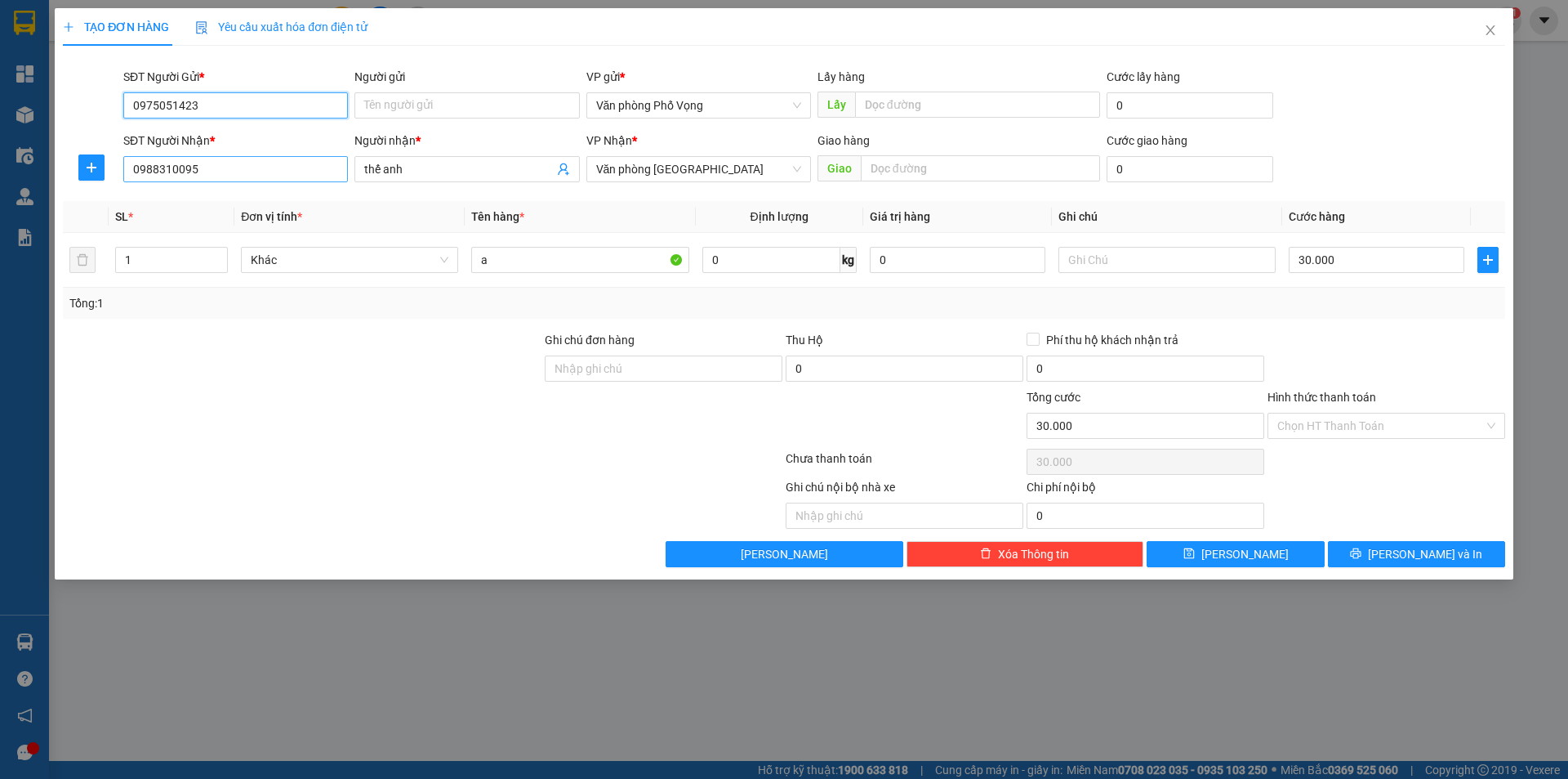
type input "0975051423"
click at [253, 167] on input "0988310095" at bounding box center [235, 169] width 224 height 27
type input "0914576330"
click at [456, 174] on input "thế anh" at bounding box center [458, 169] width 189 height 18
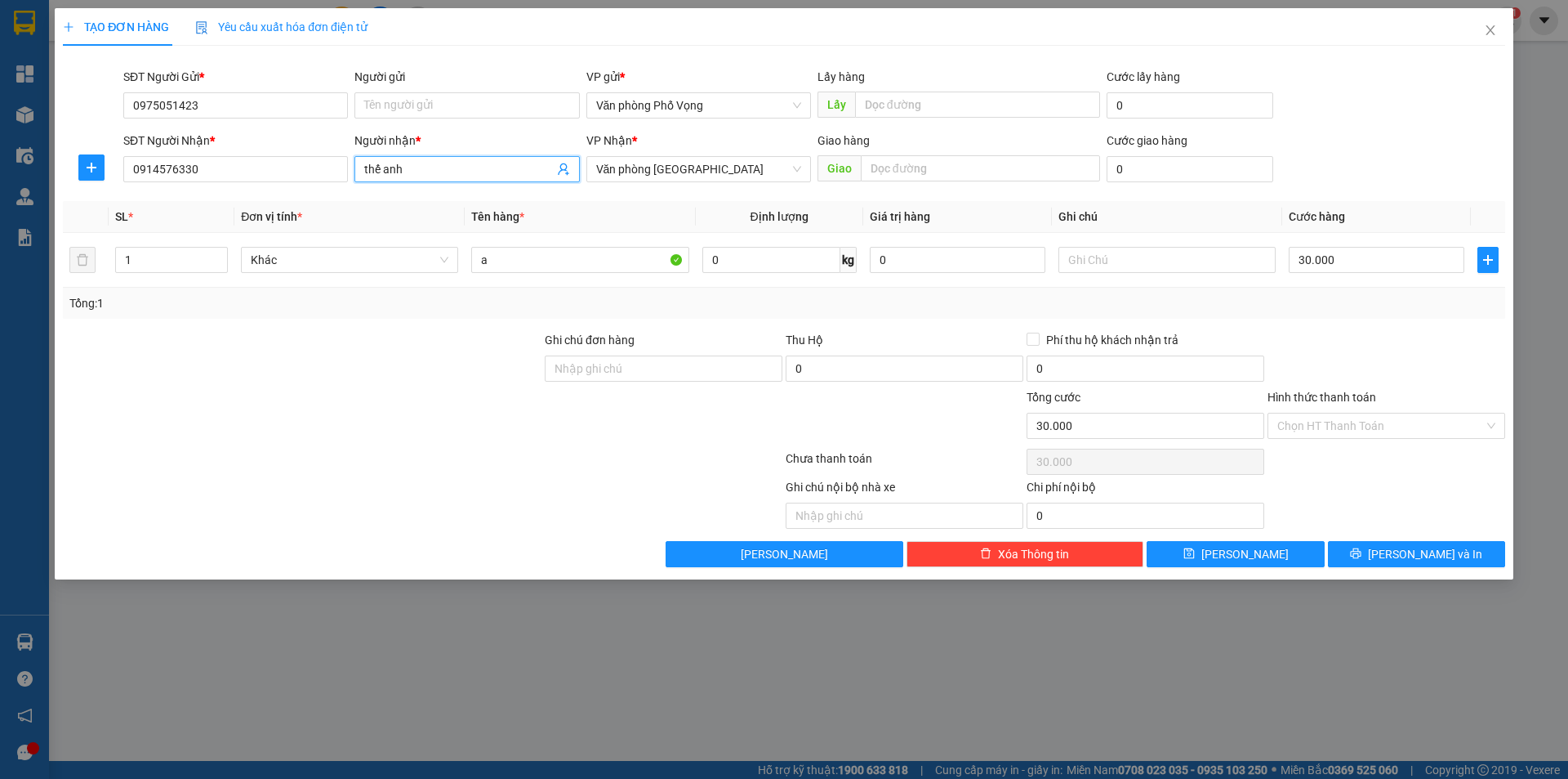
click at [456, 174] on input "thế anh" at bounding box center [458, 169] width 189 height 18
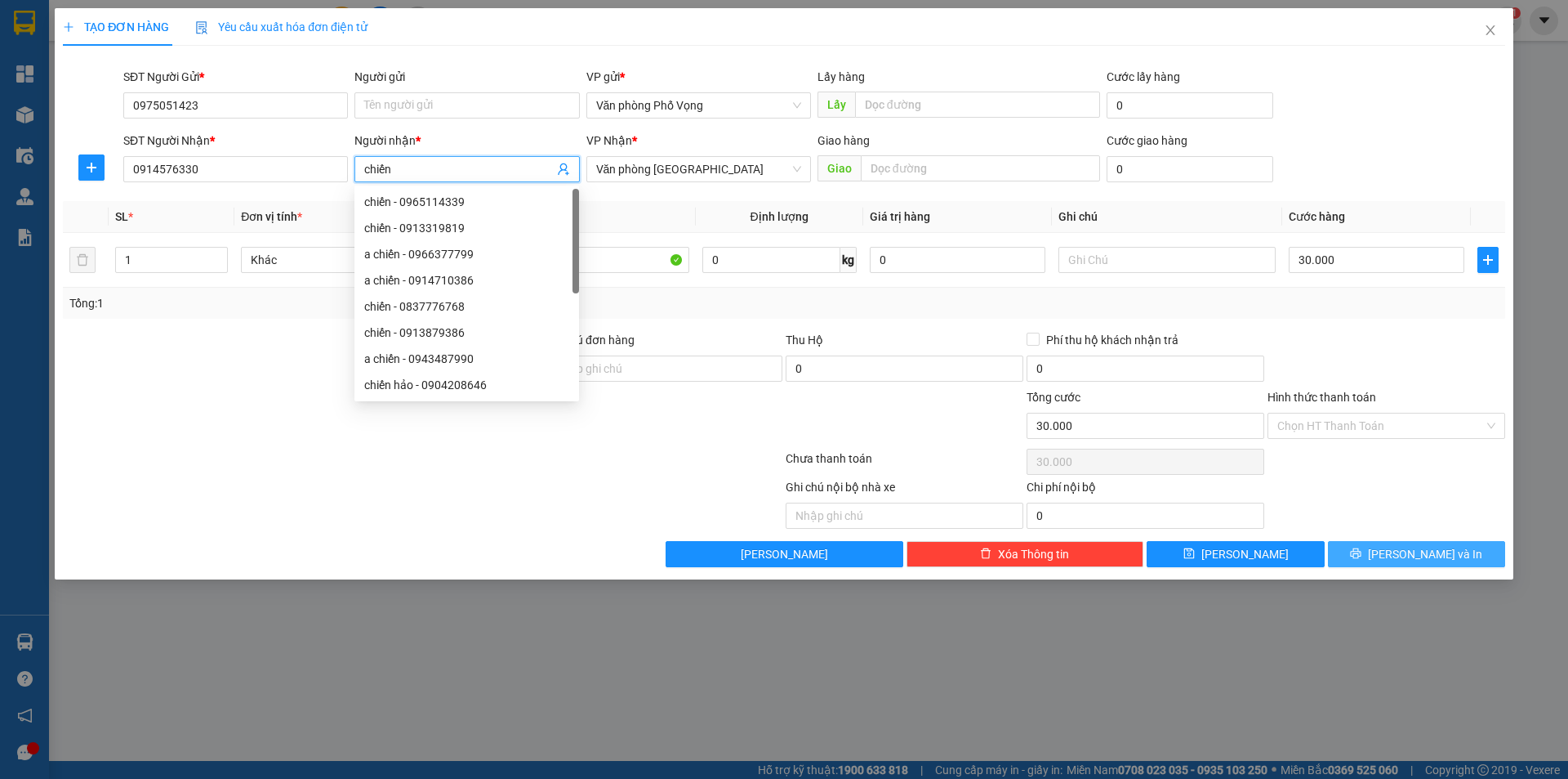
type input "chiến"
click at [1419, 553] on span "[PERSON_NAME] và In" at bounding box center [1424, 554] width 114 height 18
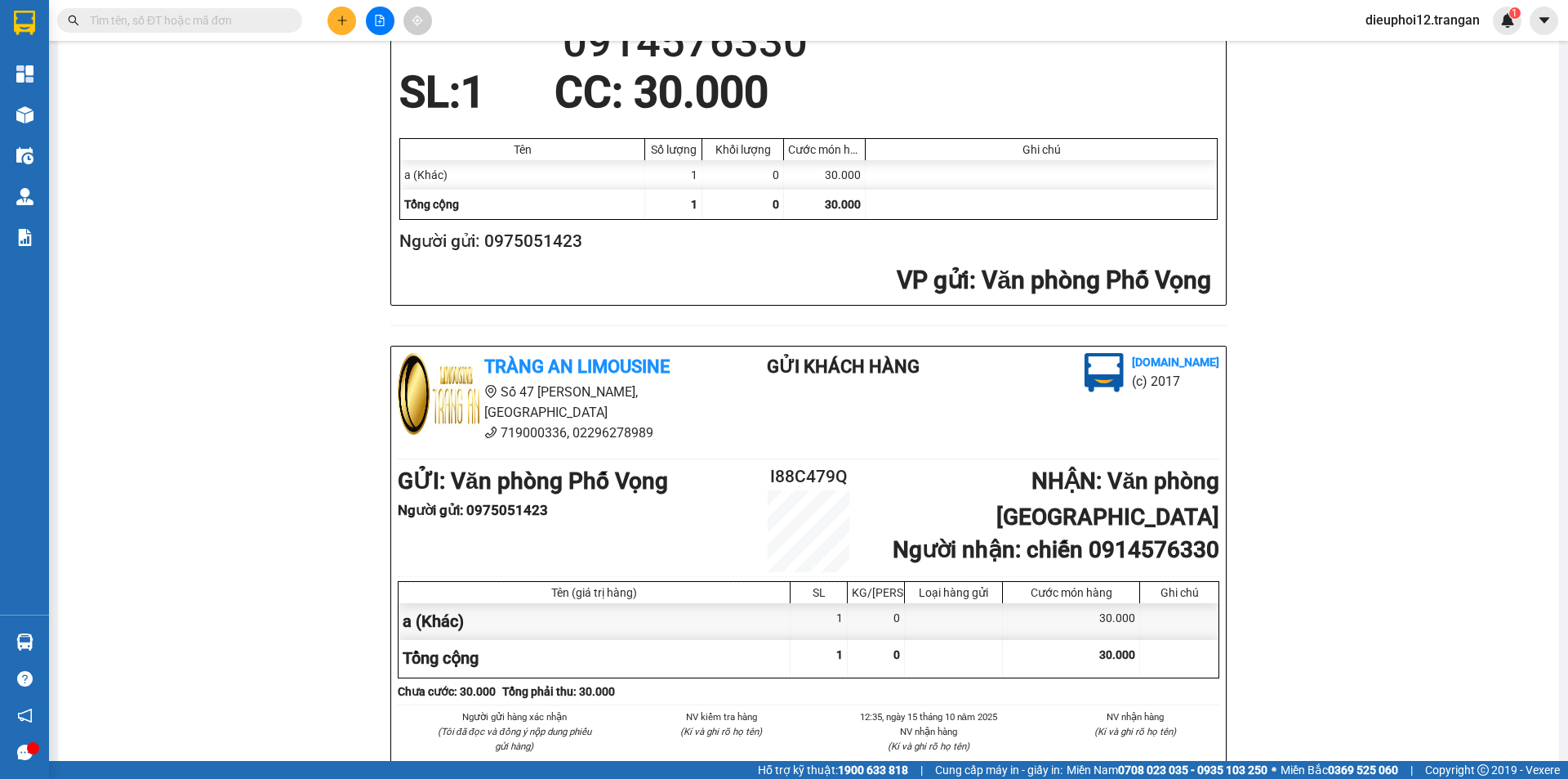
scroll to position [372, 0]
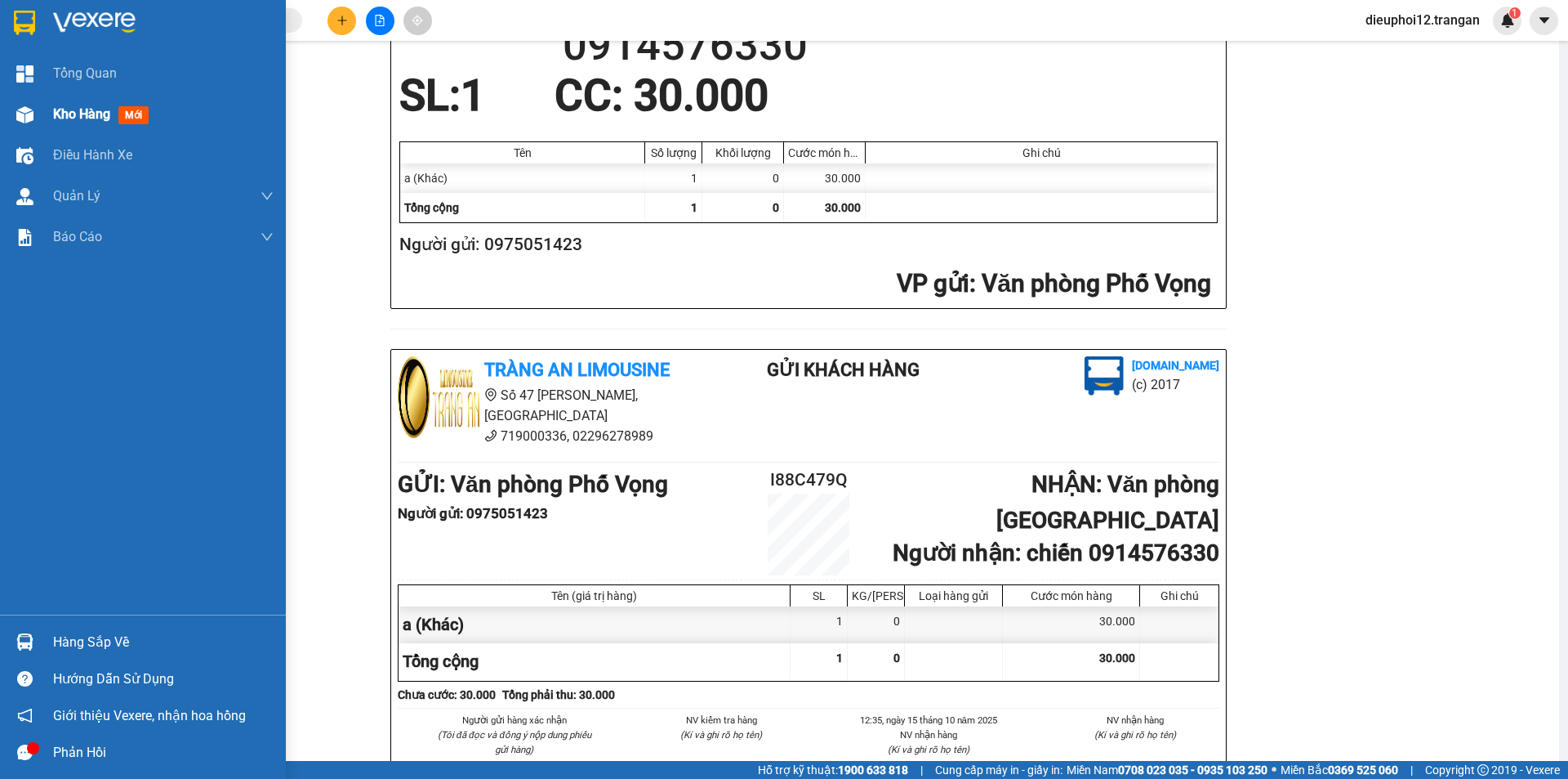
click at [73, 106] on span "Kho hàng" at bounding box center [82, 114] width 57 height 16
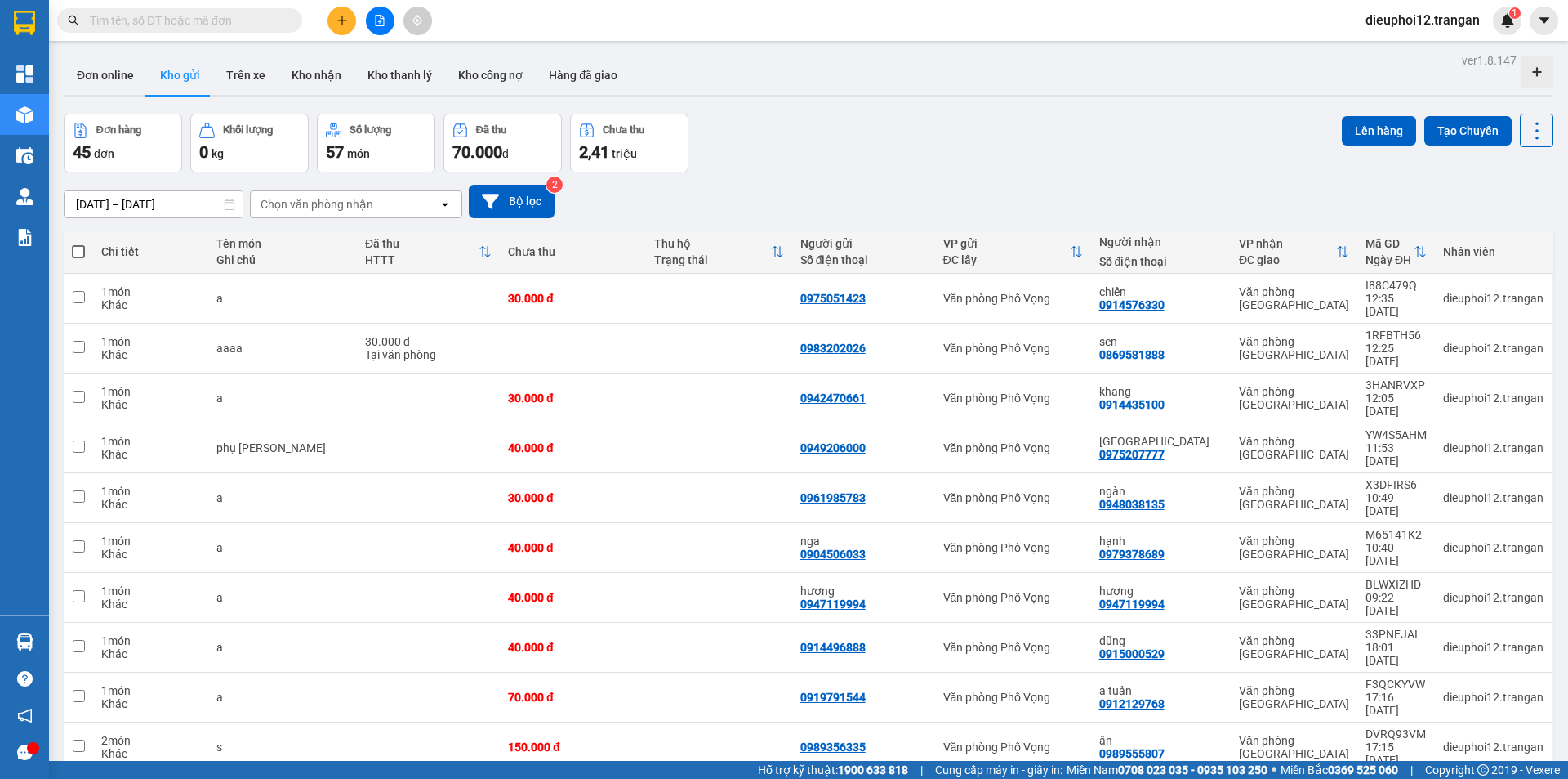
click at [350, 24] on button at bounding box center [341, 21] width 29 height 29
click at [388, 54] on div "Tạo đơn hàng" at bounding box center [406, 61] width 71 height 18
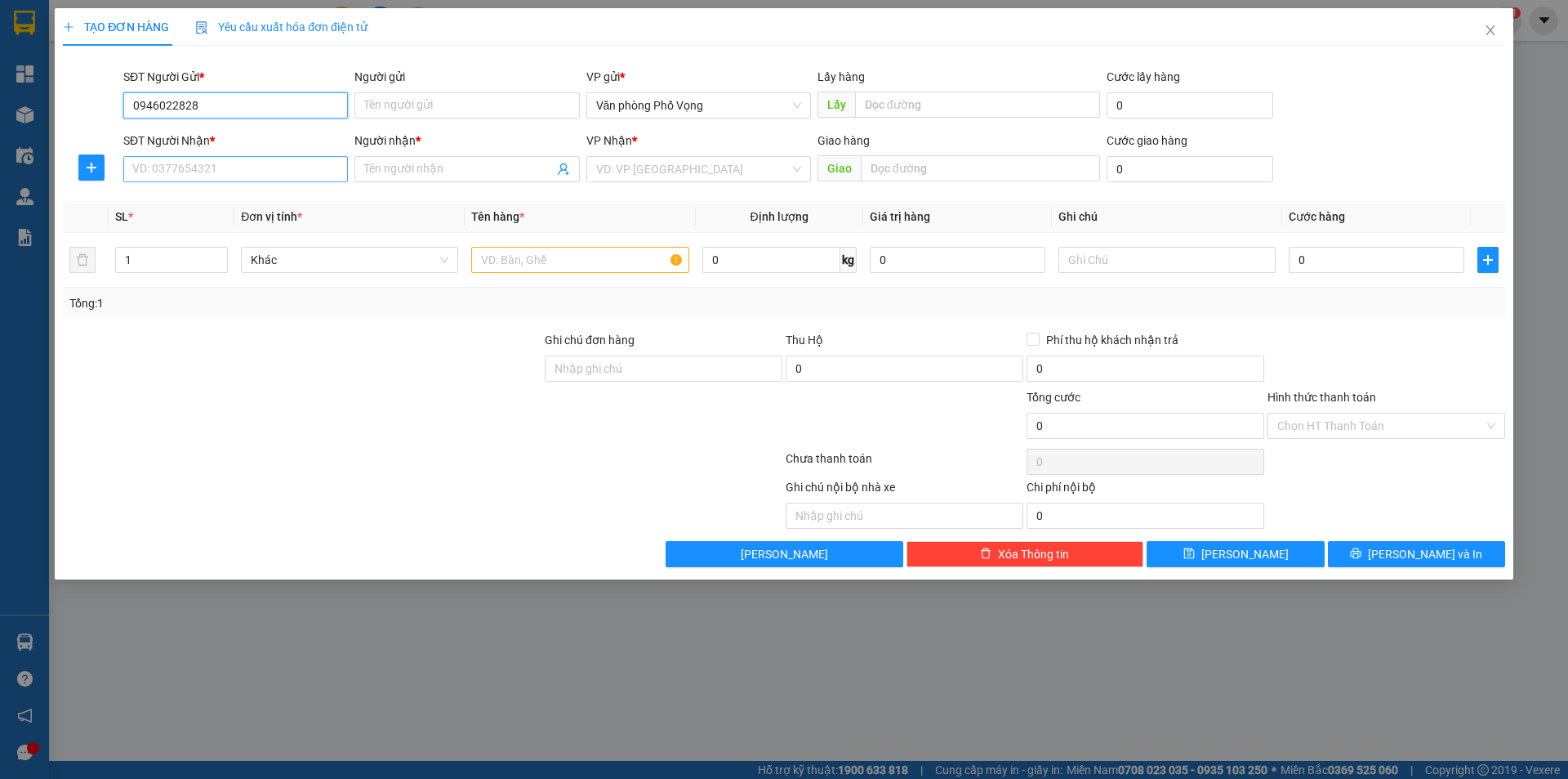
type input "0946022828"
click at [222, 169] on input "SĐT Người Nhận *" at bounding box center [235, 169] width 224 height 27
click at [227, 171] on input "SĐT Người Nhận *" at bounding box center [235, 169] width 224 height 27
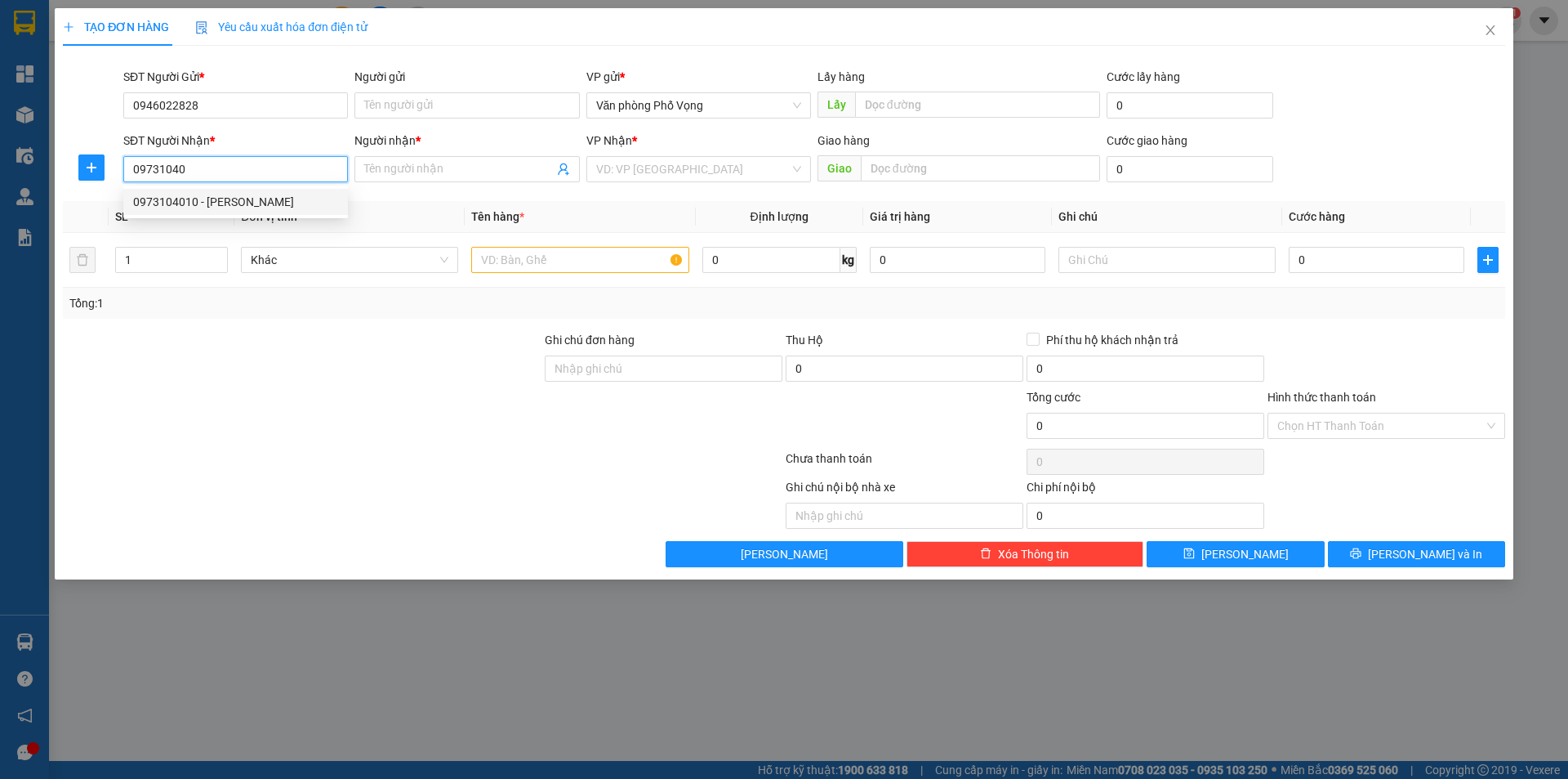
click at [194, 197] on div "0973104010 - [PERSON_NAME]" at bounding box center [235, 202] width 205 height 18
type input "0973104010"
type input "[PERSON_NAME]"
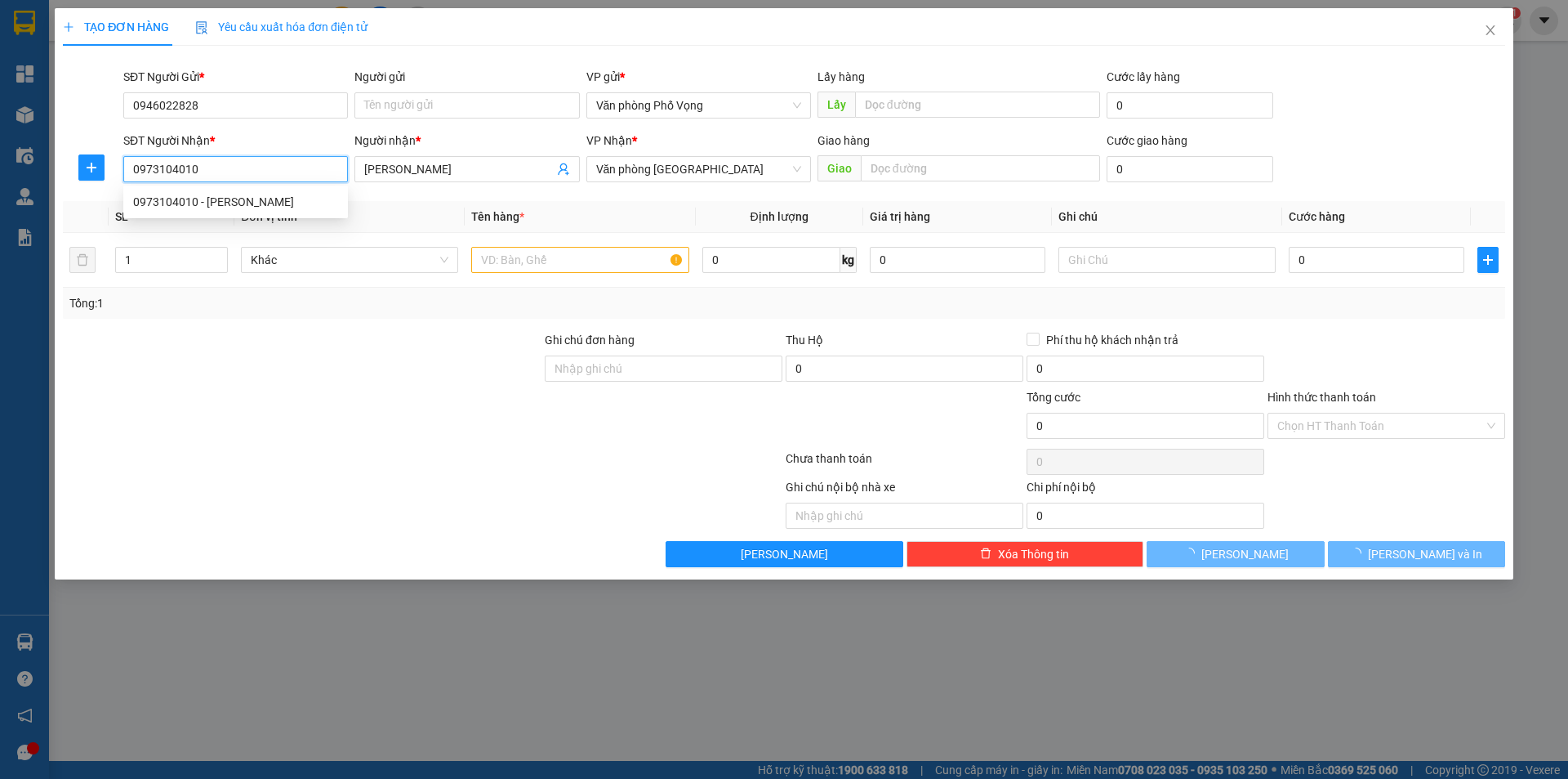
type input "40.000"
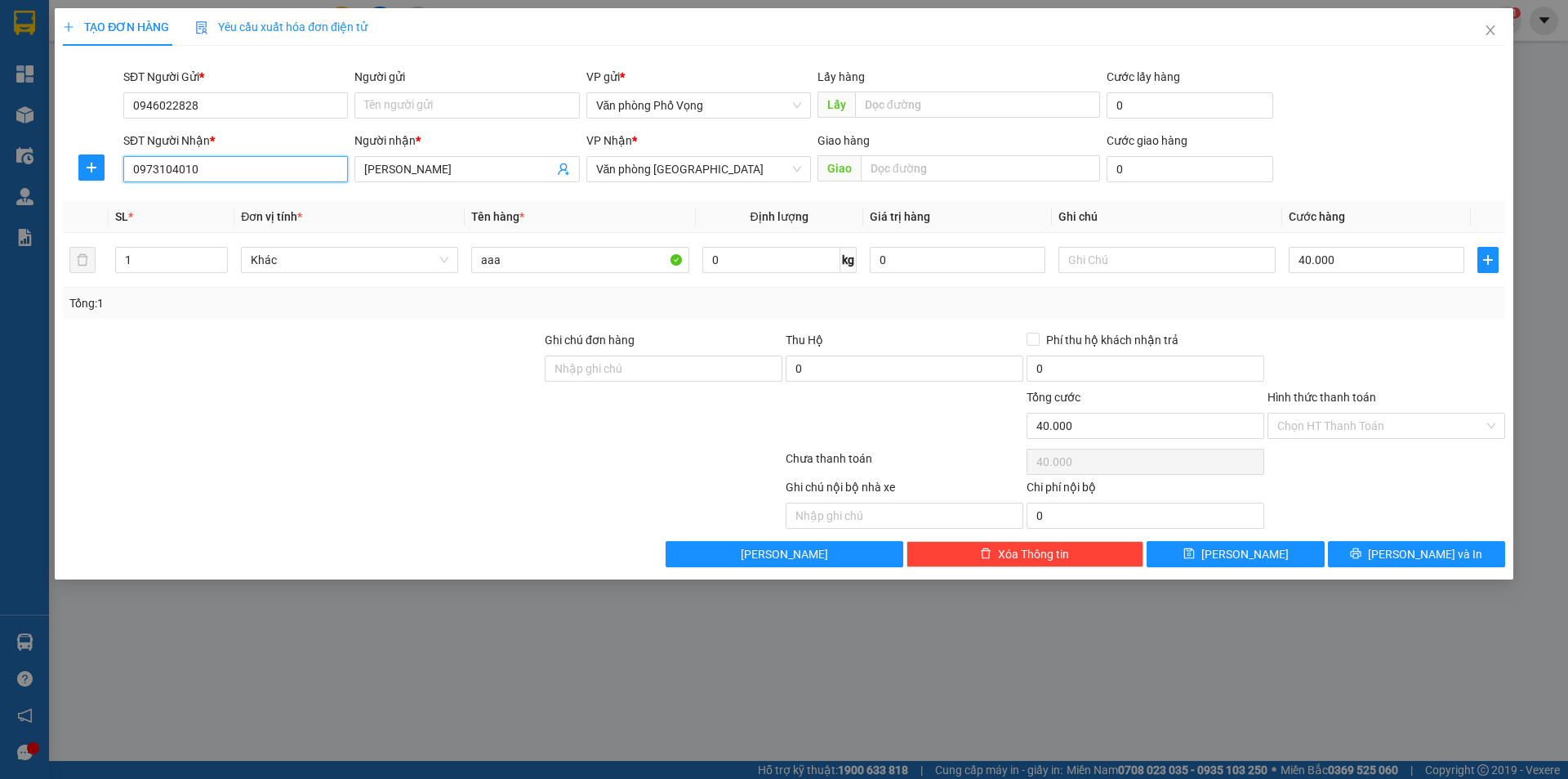
type input "0973104010"
click at [1390, 568] on div "TẠO ĐƠN HÀNG Yêu cầu xuất hóa đơn điện tử Transit Pickup Surcharge Ids Transit …" at bounding box center [784, 293] width 1459 height 571
click at [1362, 552] on icon "printer" at bounding box center [1356, 553] width 11 height 11
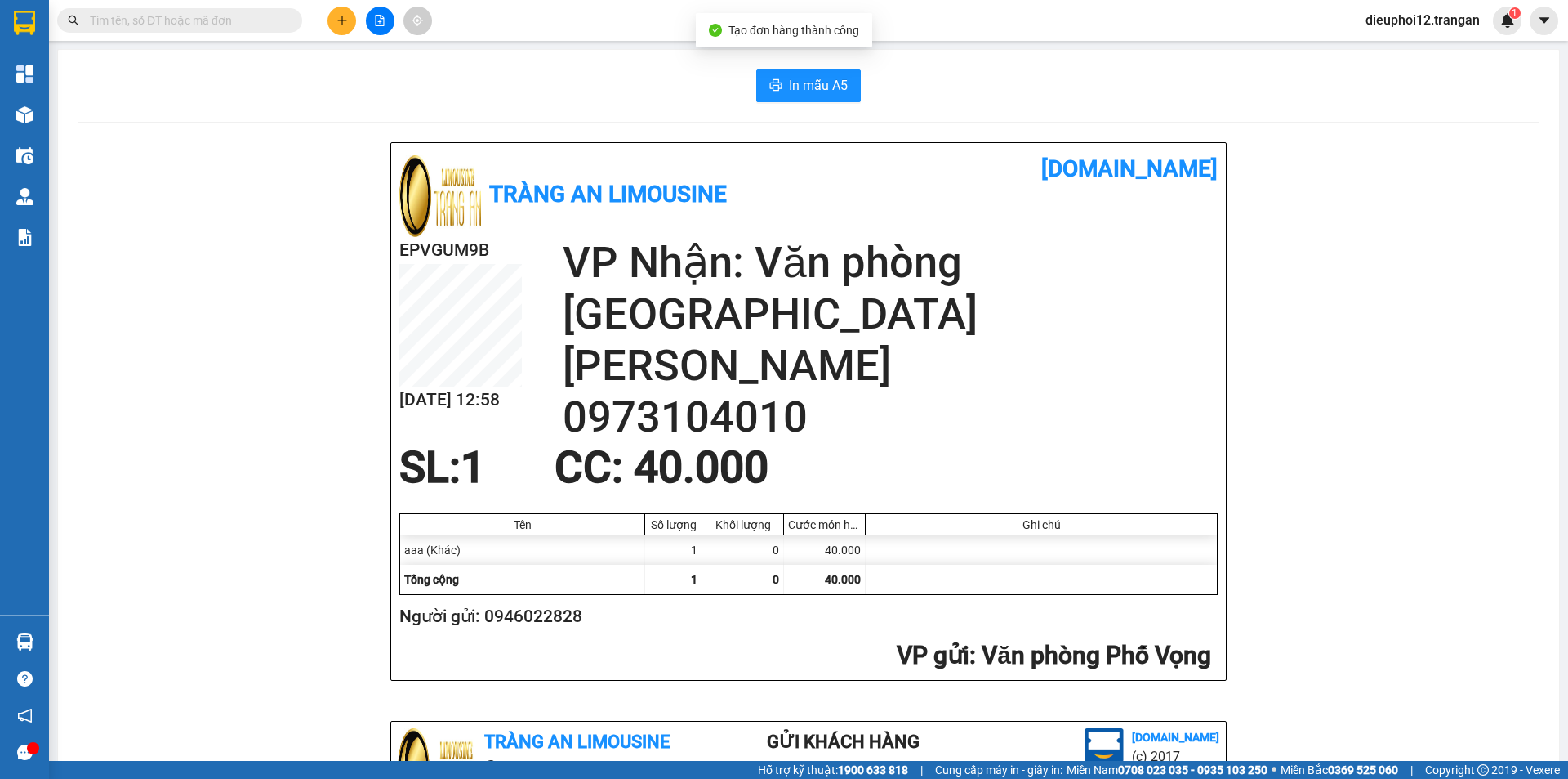
scroll to position [477, 0]
